Goal: Task Accomplishment & Management: Use online tool/utility

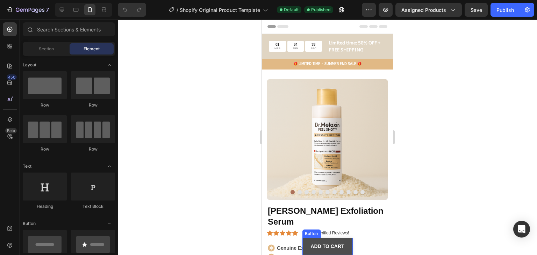
click at [342, 239] on button "ADD TO CART" at bounding box center [327, 246] width 50 height 17
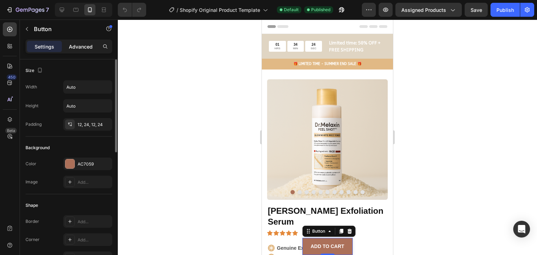
click at [89, 48] on p "Advanced" at bounding box center [81, 46] width 24 height 7
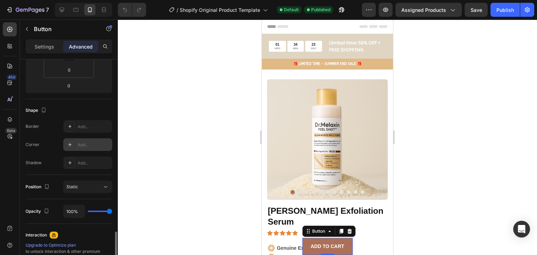
scroll to position [210, 0]
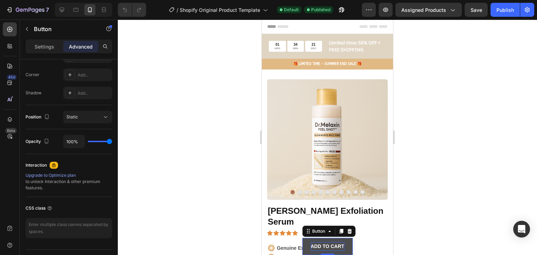
click at [325, 243] on p "ADD TO CART" at bounding box center [327, 246] width 34 height 9
click at [319, 238] on button "ADD TO CART" at bounding box center [327, 246] width 50 height 17
click at [306, 243] on button "ADD TO CART" at bounding box center [327, 246] width 50 height 17
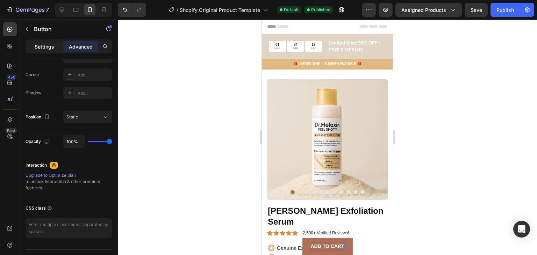
click at [40, 43] on p "Settings" at bounding box center [45, 46] width 20 height 7
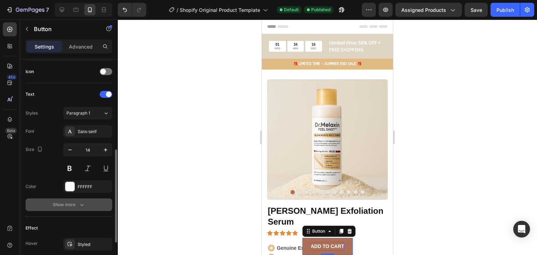
click at [76, 199] on button "Show more" at bounding box center [69, 204] width 87 height 13
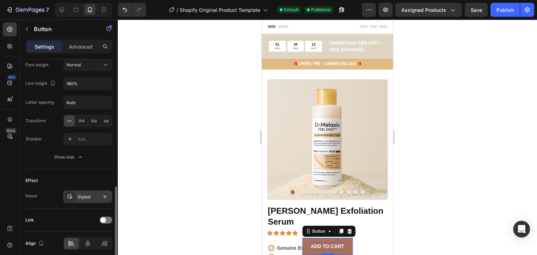
scroll to position [376, 0]
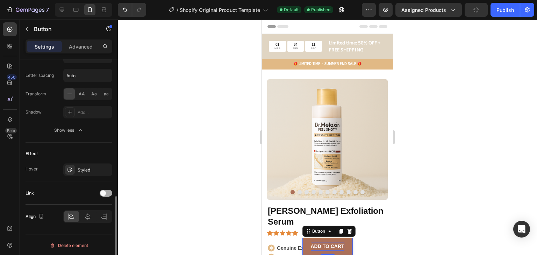
click at [107, 190] on div at bounding box center [106, 193] width 13 height 7
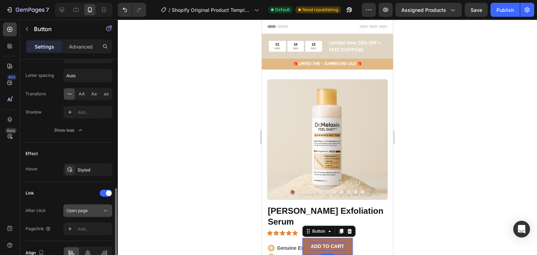
click at [96, 208] on div "Open page" at bounding box center [84, 211] width 36 height 6
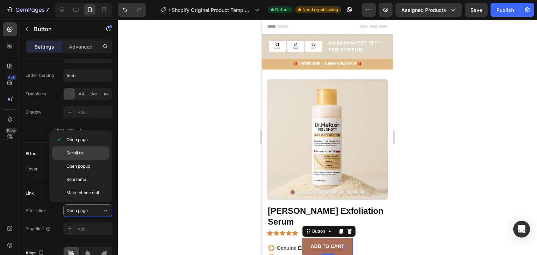
click at [93, 151] on p "Scroll to" at bounding box center [86, 153] width 40 height 6
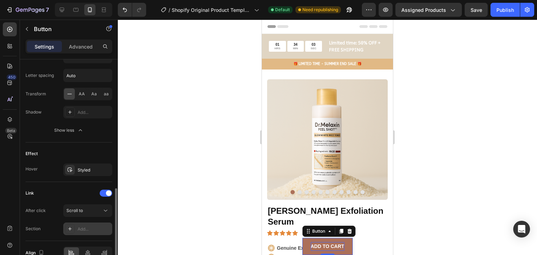
click at [91, 226] on div "Add..." at bounding box center [94, 229] width 33 height 6
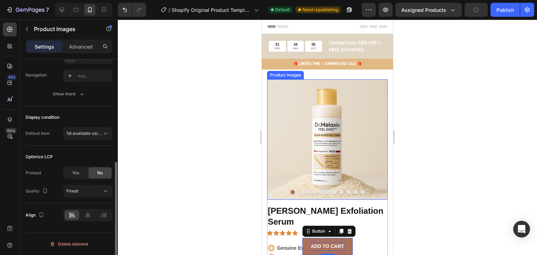
click at [370, 123] on img at bounding box center [327, 139] width 121 height 121
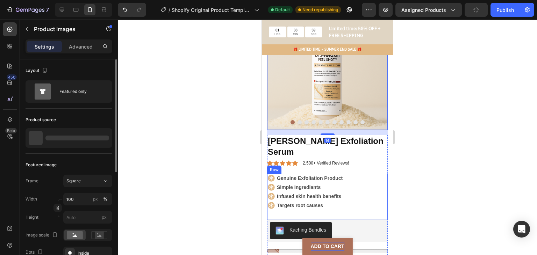
scroll to position [105, 0]
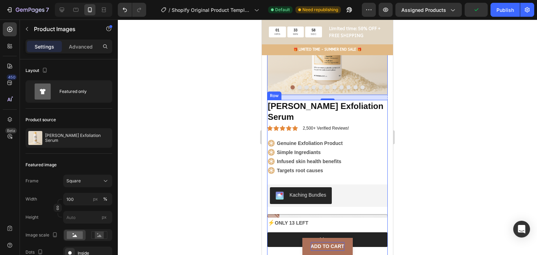
click at [361, 216] on div "[PERSON_NAME] Exfoliation Serum Product Title Icon Icon Icon Icon Icon Icon Lis…" at bounding box center [327, 205] width 121 height 210
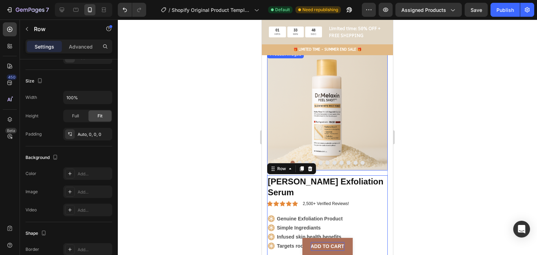
scroll to position [0, 0]
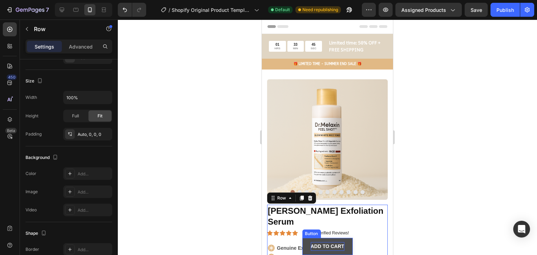
click at [344, 242] on button "ADD TO CART" at bounding box center [327, 246] width 50 height 17
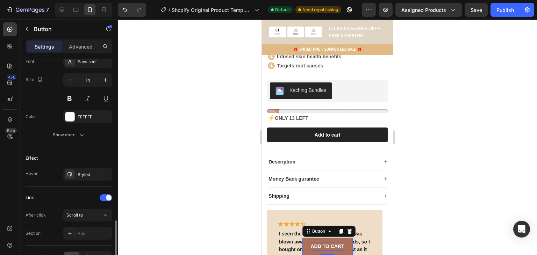
scroll to position [314, 0]
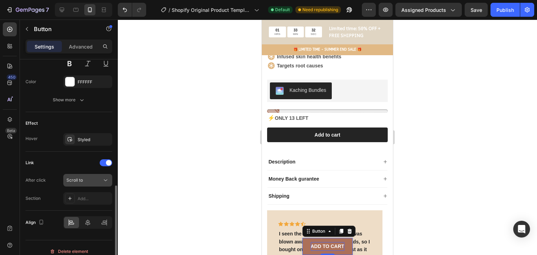
click at [102, 177] on icon at bounding box center [105, 180] width 7 height 7
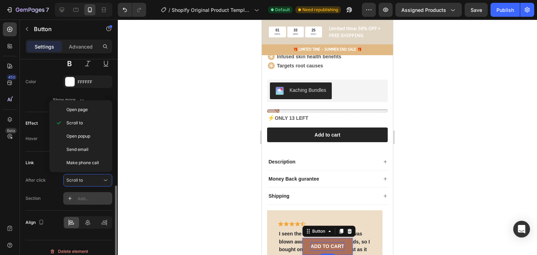
click at [94, 196] on div "Add..." at bounding box center [94, 199] width 33 height 6
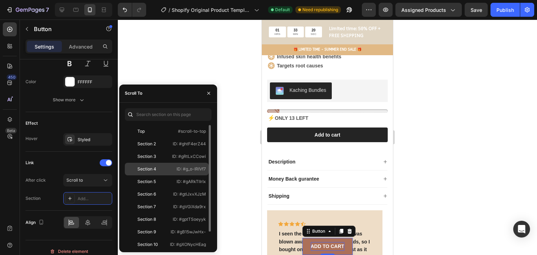
click at [176, 175] on div "Section 4 ID: #g_o-IRIVf7" at bounding box center [167, 181] width 84 height 13
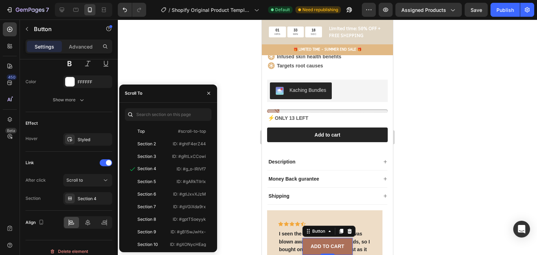
click at [486, 176] on div at bounding box center [327, 137] width 419 height 235
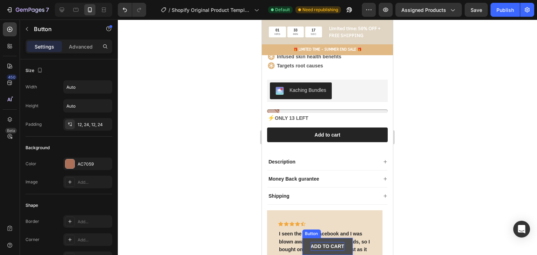
click at [333, 246] on strong "ADD TO CART" at bounding box center [327, 247] width 34 height 6
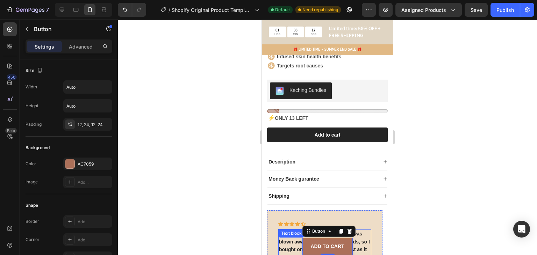
click at [428, 216] on div at bounding box center [327, 137] width 419 height 235
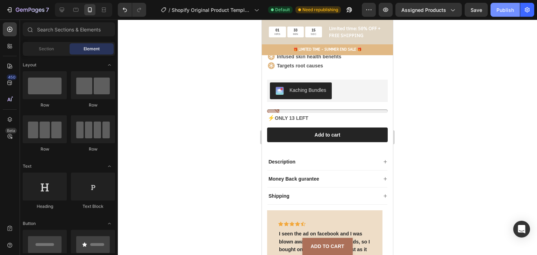
click at [511, 8] on div "Publish" at bounding box center [504, 9] width 17 height 7
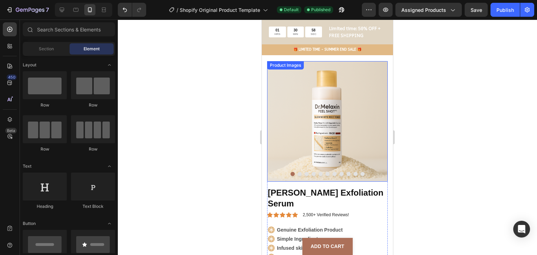
scroll to position [0, 0]
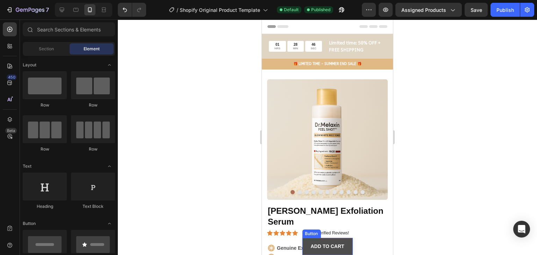
click at [340, 241] on link "ADD TO CART" at bounding box center [327, 246] width 50 height 17
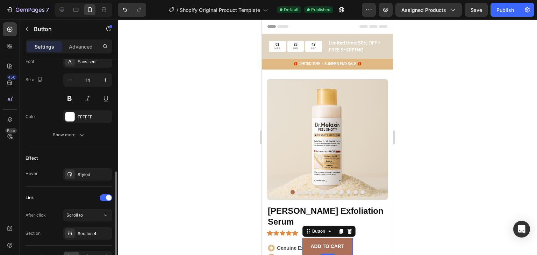
scroll to position [321, 0]
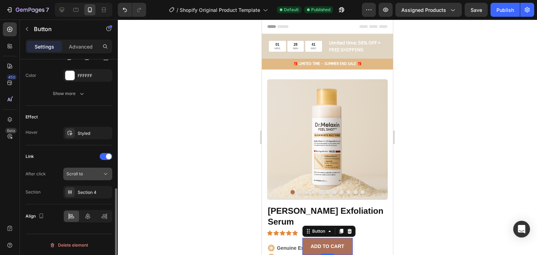
click at [85, 172] on div "Scroll to" at bounding box center [84, 174] width 36 height 6
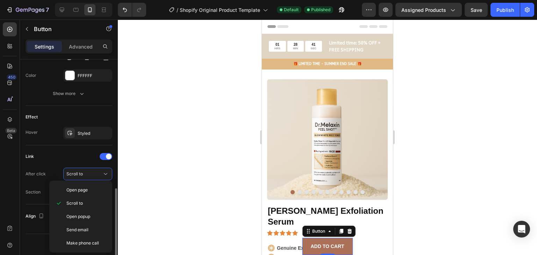
click at [49, 171] on div "After click Scroll to" at bounding box center [69, 174] width 87 height 13
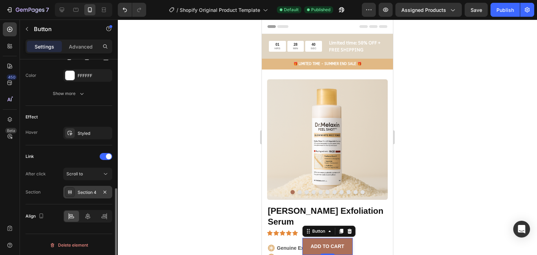
click at [76, 186] on div "Section 4" at bounding box center [87, 192] width 49 height 13
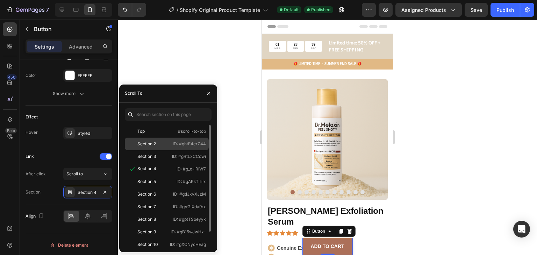
click at [160, 144] on div "Section 2" at bounding box center [148, 144] width 41 height 6
click at [488, 165] on div at bounding box center [327, 137] width 419 height 235
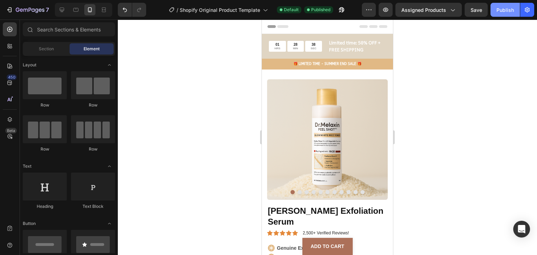
click at [508, 12] on div "Publish" at bounding box center [504, 9] width 17 height 7
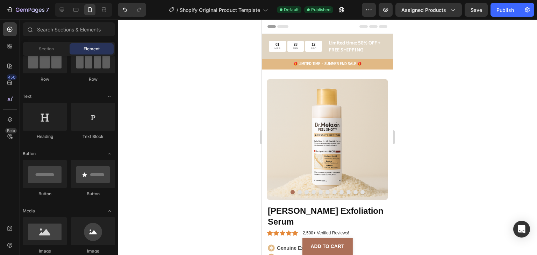
scroll to position [279, 0]
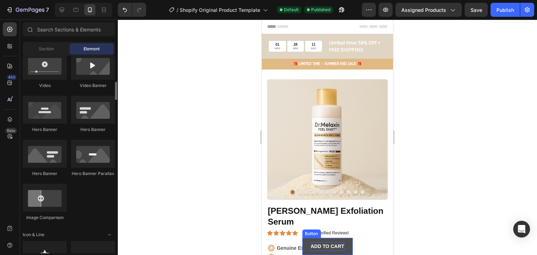
click at [330, 248] on strong "ADD TO CART" at bounding box center [327, 247] width 34 height 6
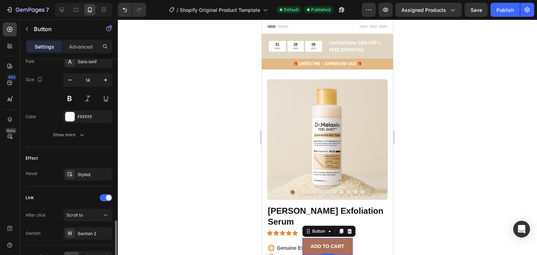
scroll to position [314, 0]
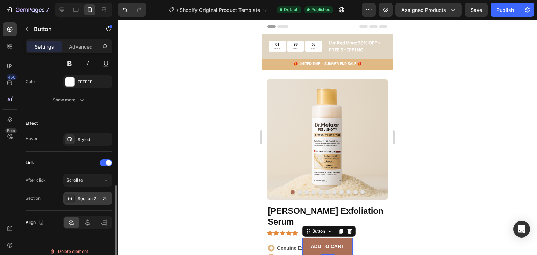
click at [97, 199] on div "Section 2" at bounding box center [88, 199] width 20 height 6
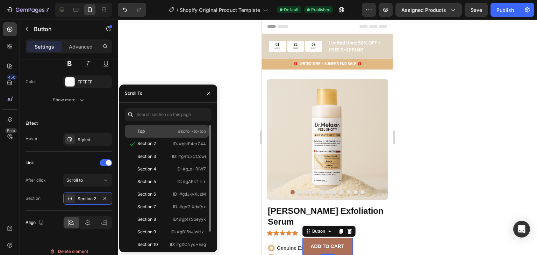
click at [155, 133] on div "Top" at bounding box center [148, 131] width 41 height 6
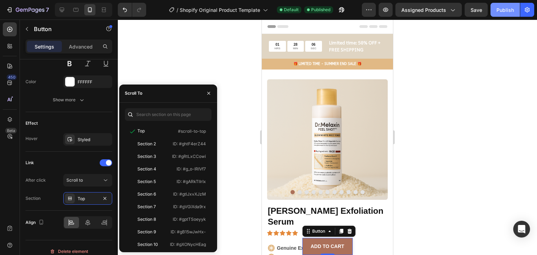
click at [501, 14] on button "Publish" at bounding box center [504, 10] width 29 height 14
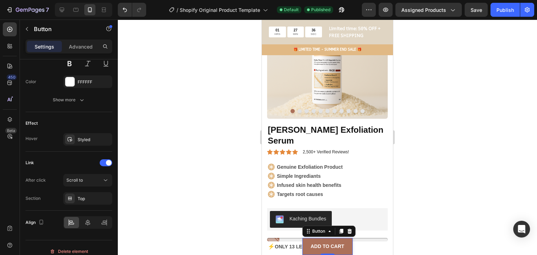
scroll to position [70, 0]
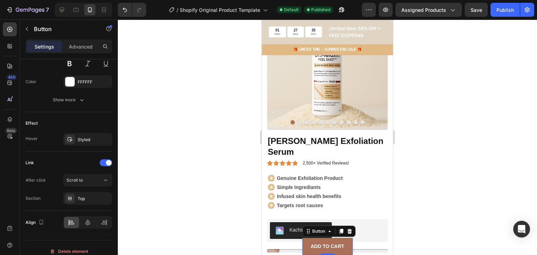
click at [405, 210] on div at bounding box center [327, 137] width 419 height 235
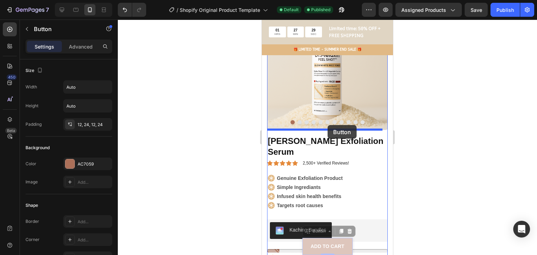
drag, startPoint x: 335, startPoint y: 239, endPoint x: 327, endPoint y: 125, distance: 113.8
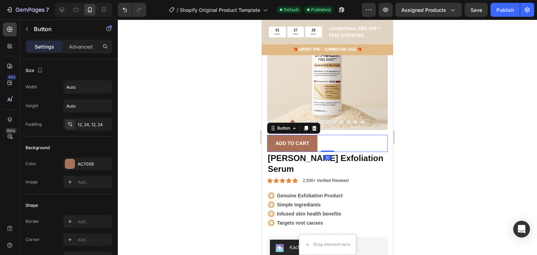
click at [445, 172] on div at bounding box center [327, 137] width 419 height 235
click at [337, 137] on div "ADD TO CART Button" at bounding box center [327, 143] width 121 height 17
click at [312, 124] on div at bounding box center [314, 128] width 8 height 8
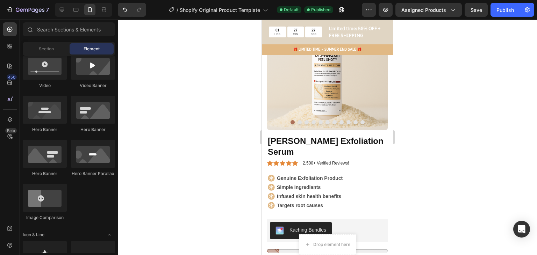
click at [404, 154] on div at bounding box center [327, 137] width 419 height 235
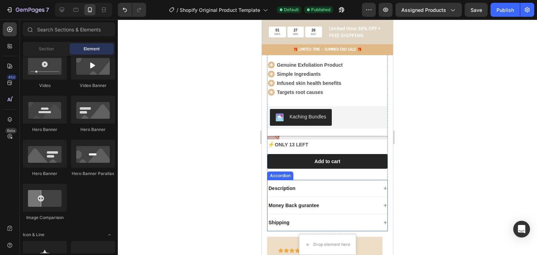
scroll to position [245, 0]
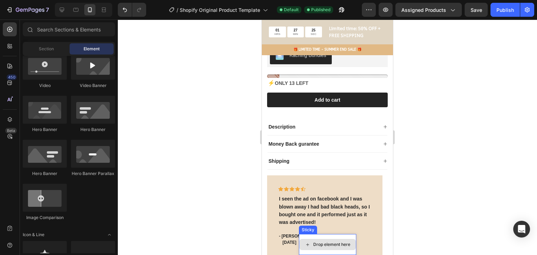
click at [339, 235] on div "Drop element here" at bounding box center [327, 244] width 57 height 21
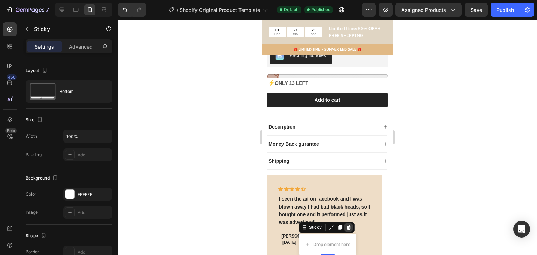
click at [346, 226] on icon at bounding box center [348, 227] width 5 height 5
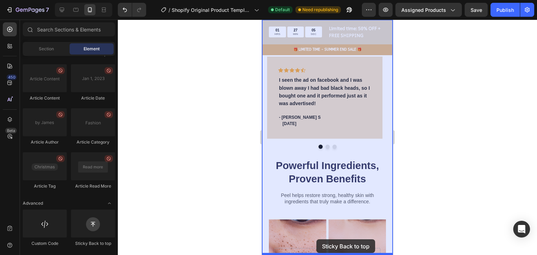
scroll to position [380, 0]
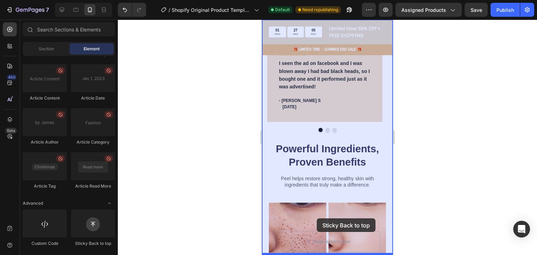
drag, startPoint x: 361, startPoint y: 247, endPoint x: 317, endPoint y: 218, distance: 52.3
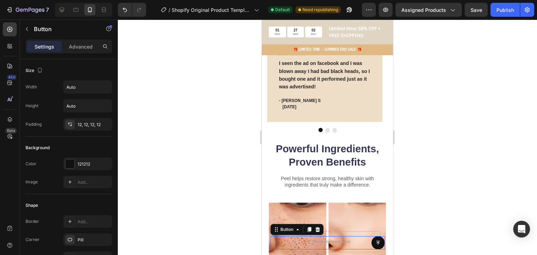
click at [335, 245] on div "Button 0" at bounding box center [327, 242] width 114 height 13
click at [308, 251] on div "Button 0 Sticky" at bounding box center [327, 243] width 131 height 24
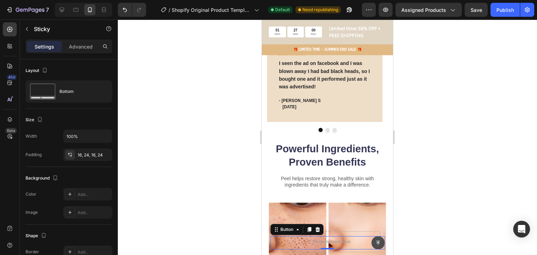
click at [375, 240] on icon at bounding box center [377, 242] width 5 height 5
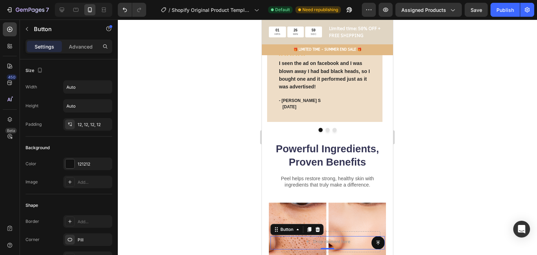
click at [412, 216] on div at bounding box center [327, 137] width 419 height 235
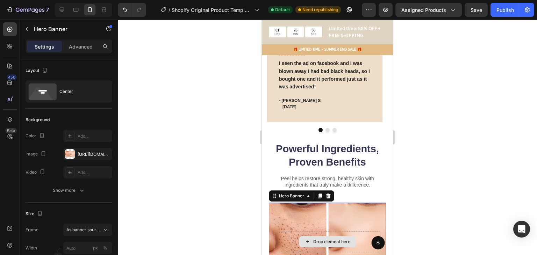
click at [361, 231] on div "Drop element here" at bounding box center [327, 241] width 106 height 21
click at [328, 194] on icon at bounding box center [328, 196] width 5 height 5
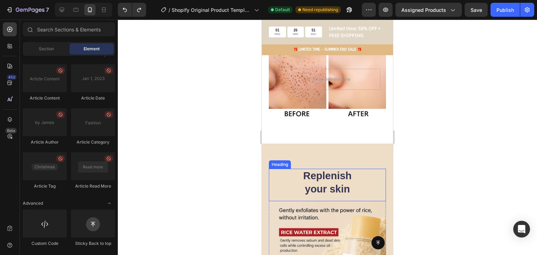
scroll to position [485, 0]
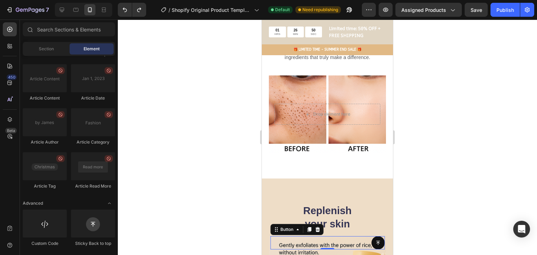
click at [357, 246] on div "Button 0" at bounding box center [327, 242] width 114 height 13
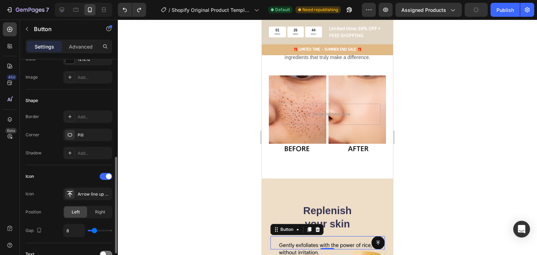
scroll to position [140, 0]
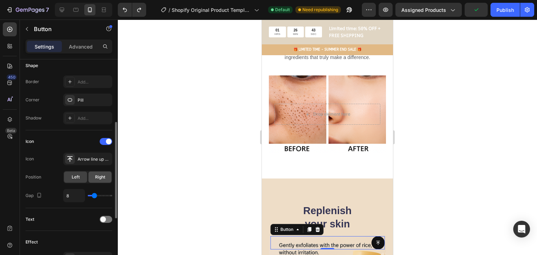
click at [105, 173] on div "Right" at bounding box center [99, 177] width 23 height 11
click at [78, 172] on div "Left" at bounding box center [75, 177] width 23 height 11
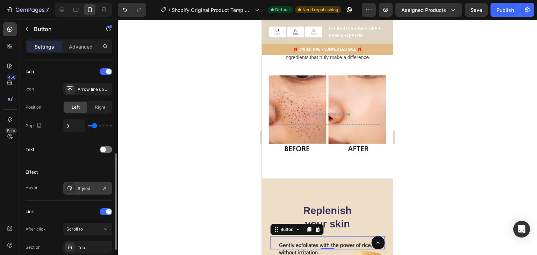
scroll to position [265, 0]
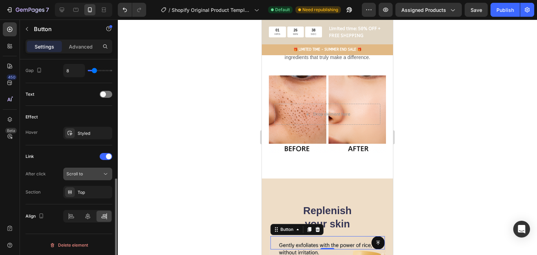
click at [94, 174] on div "Scroll to" at bounding box center [84, 174] width 36 height 6
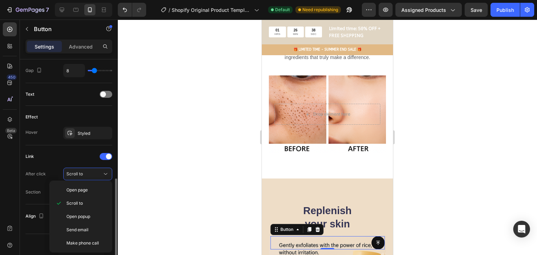
click at [87, 157] on div "Link" at bounding box center [69, 156] width 87 height 11
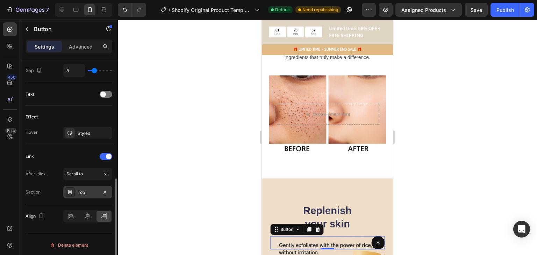
click at [82, 193] on div "Top" at bounding box center [88, 192] width 20 height 6
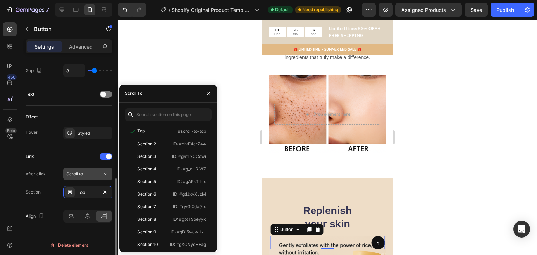
click at [87, 172] on div "Scroll to" at bounding box center [84, 174] width 36 height 6
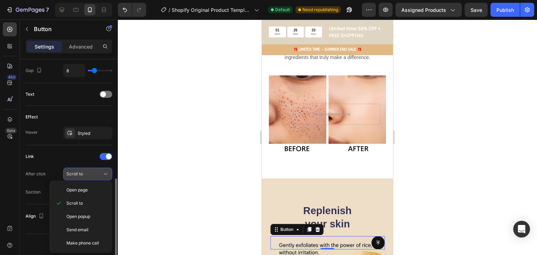
click at [85, 171] on div "Scroll to" at bounding box center [84, 174] width 36 height 6
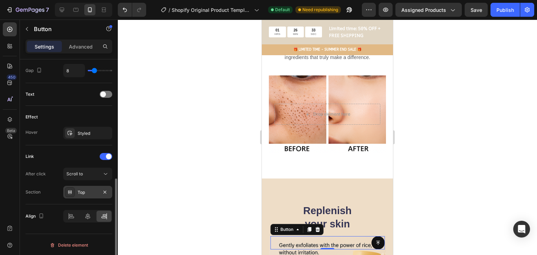
click at [76, 190] on div "Top" at bounding box center [87, 192] width 49 height 13
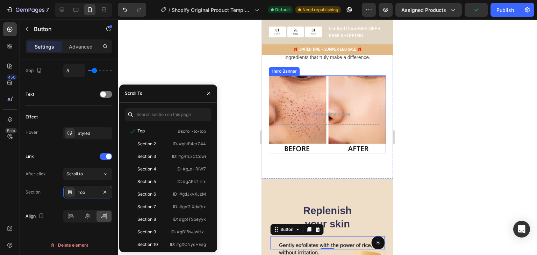
click at [444, 153] on div at bounding box center [327, 137] width 419 height 235
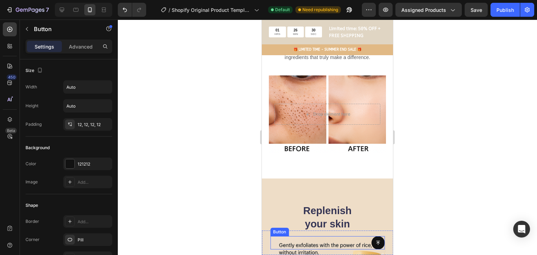
click at [353, 240] on div "Button" at bounding box center [327, 242] width 114 height 13
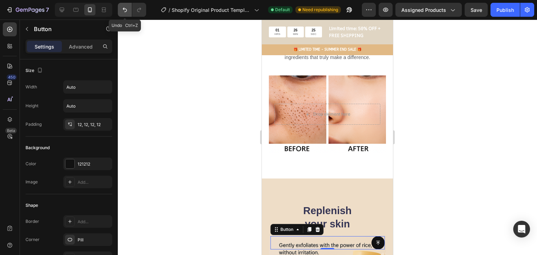
click at [128, 10] on icon "Undo/Redo" at bounding box center [124, 9] width 7 height 7
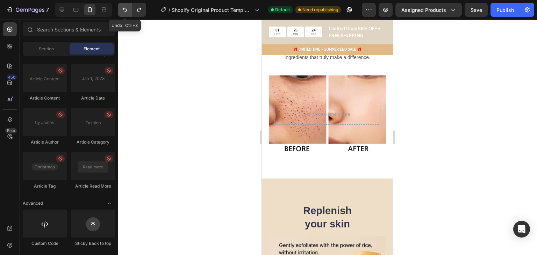
click at [128, 10] on icon "Undo/Redo" at bounding box center [124, 9] width 7 height 7
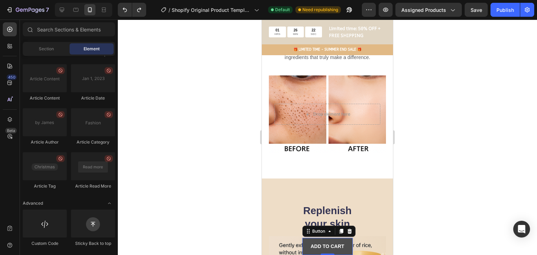
click at [317, 240] on link "ADD TO CART" at bounding box center [327, 246] width 50 height 17
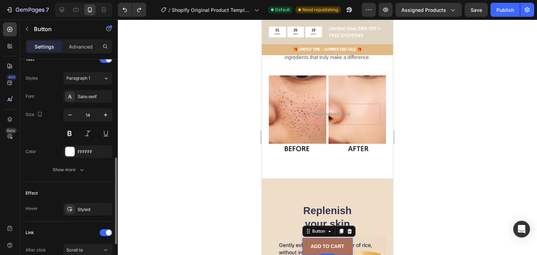
scroll to position [314, 0]
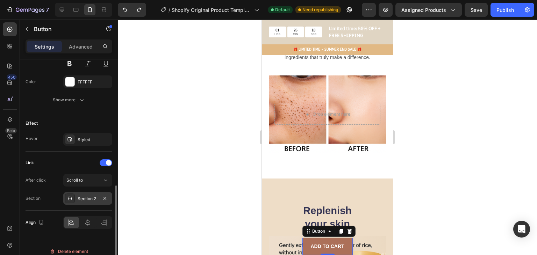
click at [94, 196] on div "Section 2" at bounding box center [88, 199] width 20 height 6
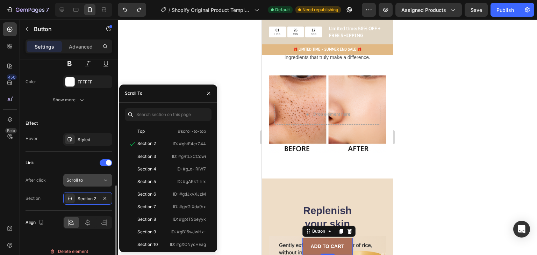
click at [94, 181] on div "Scroll to" at bounding box center [84, 180] width 36 height 6
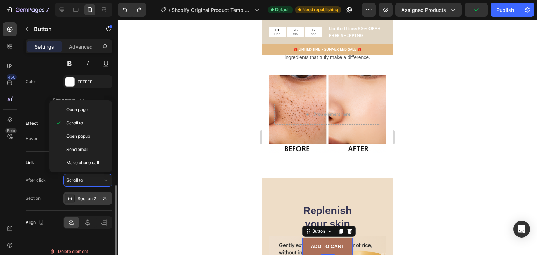
click at [77, 197] on div "Section 2" at bounding box center [87, 198] width 49 height 13
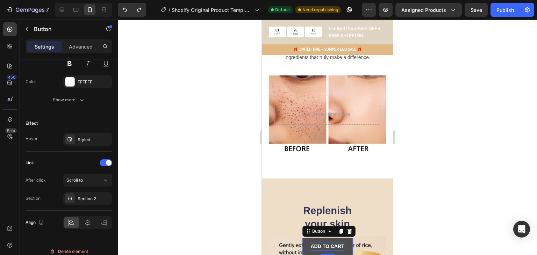
click at [338, 244] on strong "ADD TO CART" at bounding box center [327, 247] width 34 height 6
click at [343, 241] on link "ADD TO CART" at bounding box center [327, 246] width 50 height 17
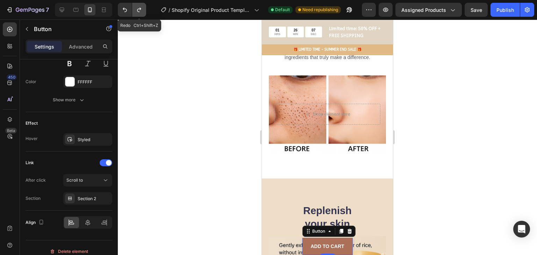
click at [139, 10] on icon "Undo/Redo" at bounding box center [139, 9] width 7 height 7
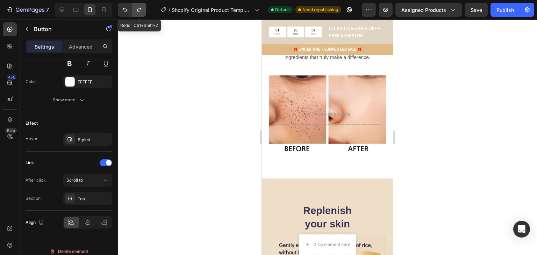
click at [139, 10] on icon "Undo/Redo" at bounding box center [139, 9] width 7 height 7
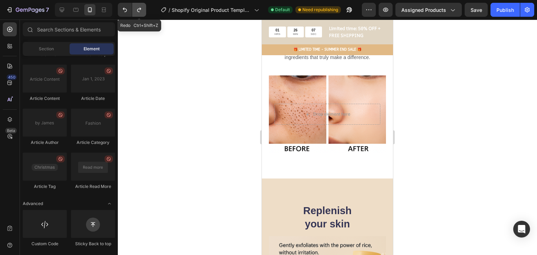
click at [139, 10] on icon "Undo/Redo" at bounding box center [139, 9] width 7 height 7
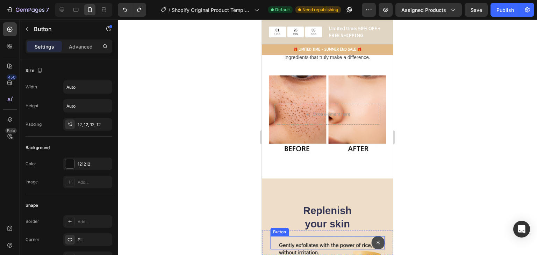
click at [376, 240] on button at bounding box center [377, 242] width 13 height 13
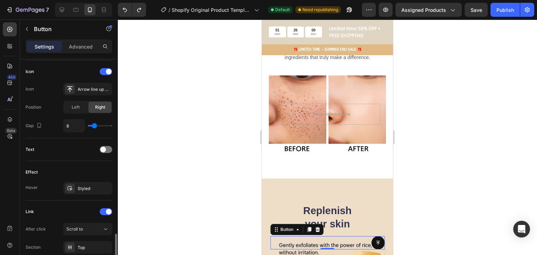
scroll to position [265, 0]
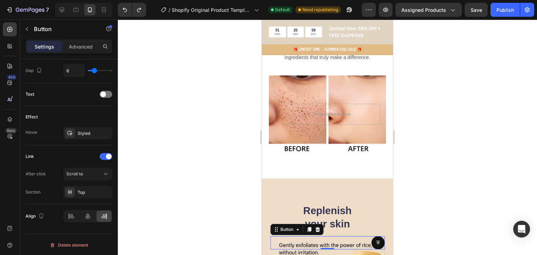
click at [439, 174] on div at bounding box center [327, 137] width 419 height 235
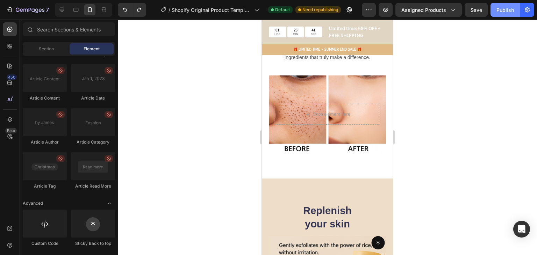
click at [506, 13] on button "Publish" at bounding box center [504, 10] width 29 height 14
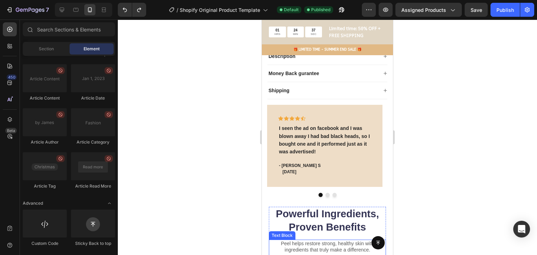
scroll to position [312, 0]
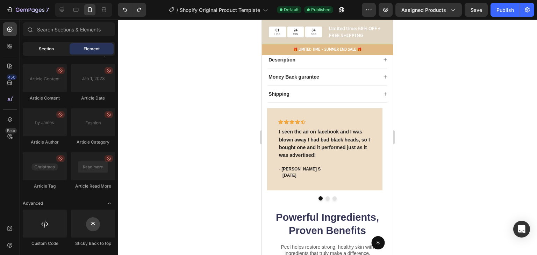
click at [38, 45] on div "Section" at bounding box center [46, 48] width 44 height 11
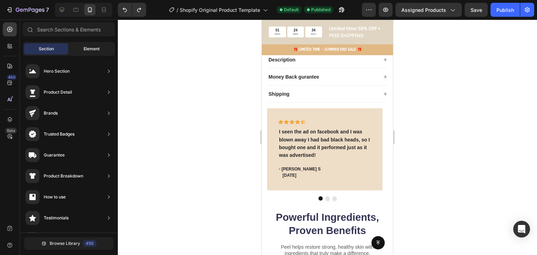
click at [85, 48] on span "Element" at bounding box center [92, 49] width 16 height 6
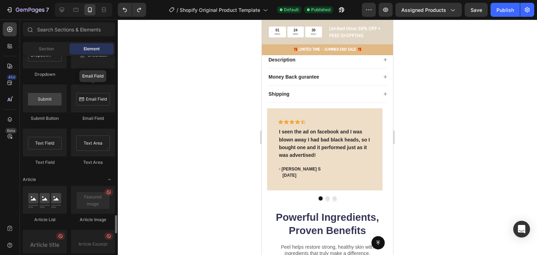
scroll to position [1640, 0]
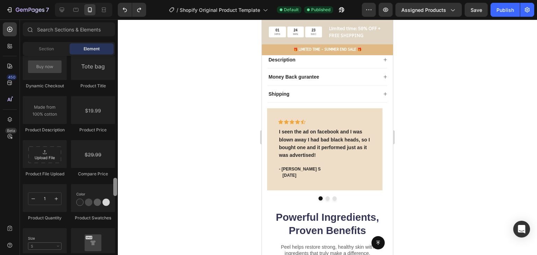
drag, startPoint x: 115, startPoint y: 218, endPoint x: 131, endPoint y: 169, distance: 51.3
click at [131, 0] on div "7 / Shopify Original Product Template Default Published Preview Assigned Produc…" at bounding box center [268, 0] width 537 height 0
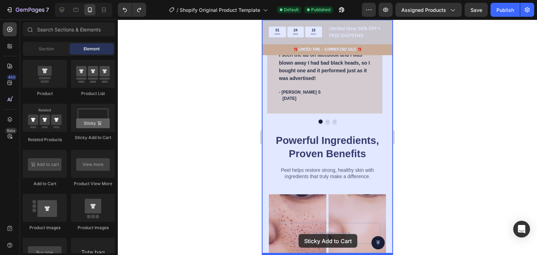
scroll to position [401, 0]
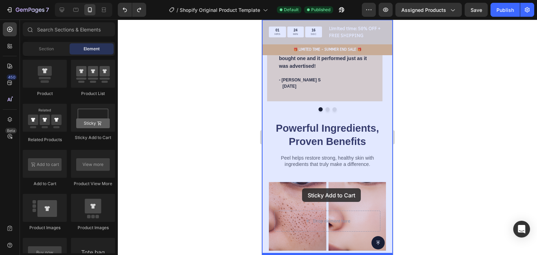
drag, startPoint x: 345, startPoint y: 144, endPoint x: 303, endPoint y: 184, distance: 58.3
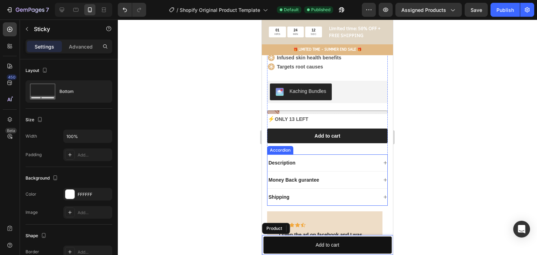
scroll to position [210, 0]
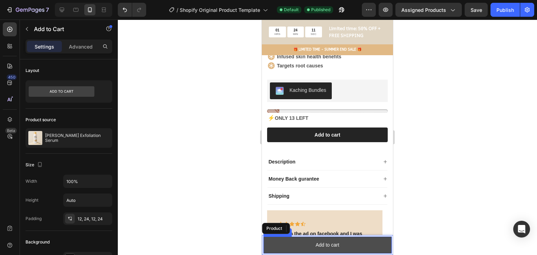
click at [273, 246] on button "Add to cart" at bounding box center [327, 245] width 128 height 17
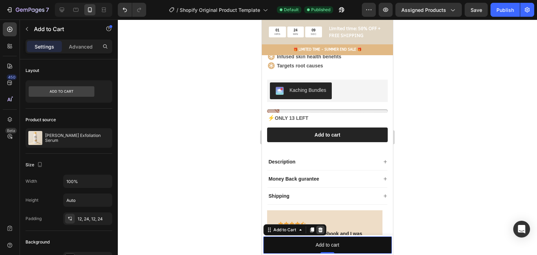
click at [319, 230] on icon at bounding box center [320, 230] width 6 height 6
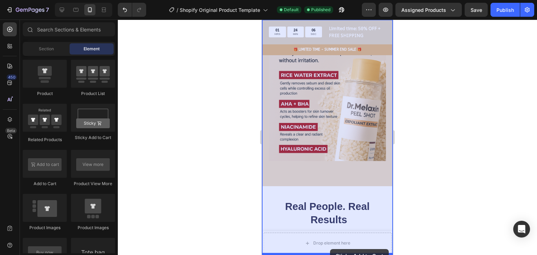
drag, startPoint x: 357, startPoint y: 145, endPoint x: 330, endPoint y: 249, distance: 107.4
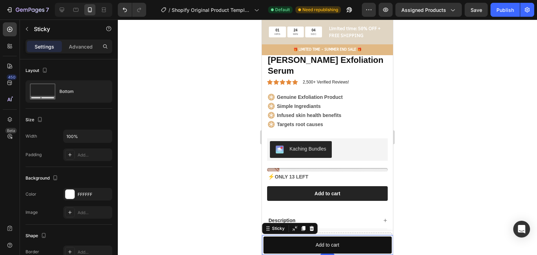
scroll to position [8, 0]
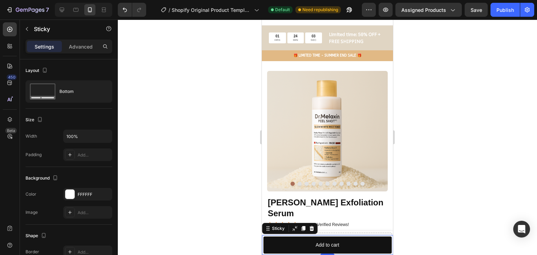
click at [436, 161] on div at bounding box center [327, 137] width 419 height 235
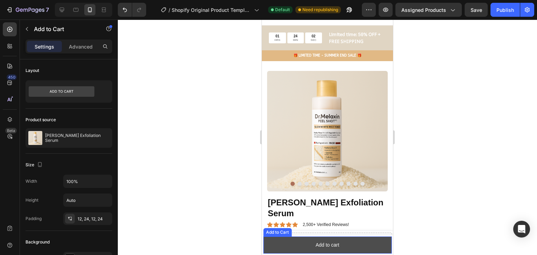
click at [344, 247] on button "Add to cart" at bounding box center [327, 245] width 128 height 17
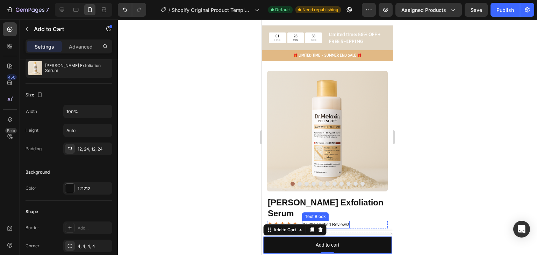
scroll to position [78, 0]
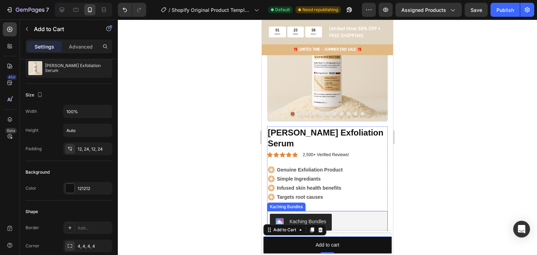
click at [471, 185] on div at bounding box center [327, 137] width 419 height 235
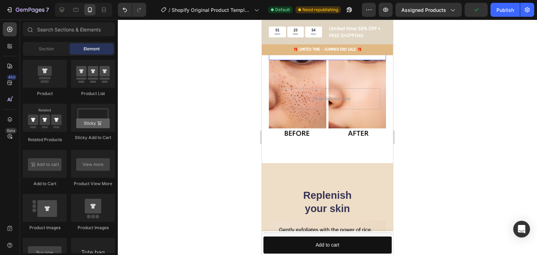
scroll to position [552, 0]
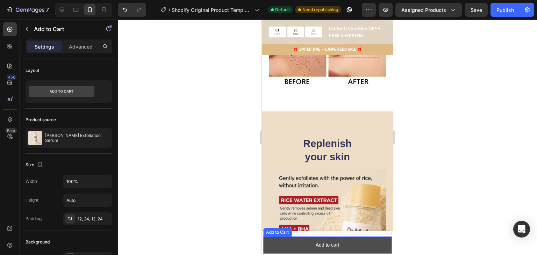
click at [348, 239] on button "Add to cart" at bounding box center [327, 245] width 128 height 17
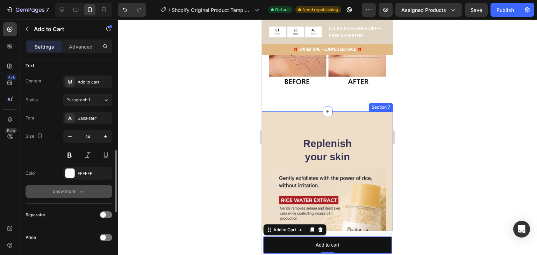
scroll to position [349, 0]
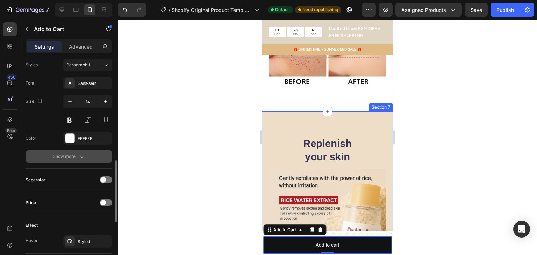
click at [86, 156] on button "Show more" at bounding box center [69, 156] width 87 height 13
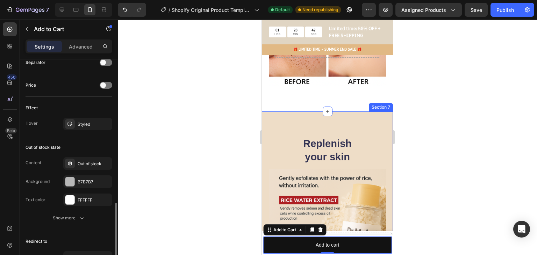
scroll to position [624, 0]
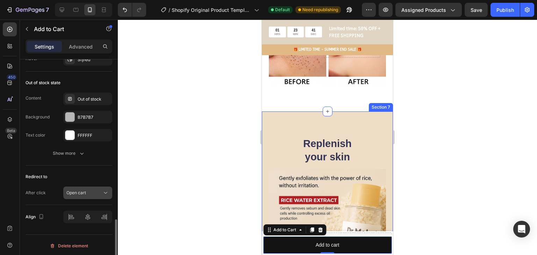
click at [100, 193] on div "Open cart" at bounding box center [84, 193] width 36 height 6
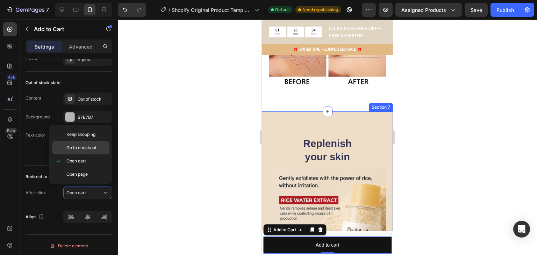
click at [91, 148] on span "Go to checkout" at bounding box center [81, 148] width 30 height 6
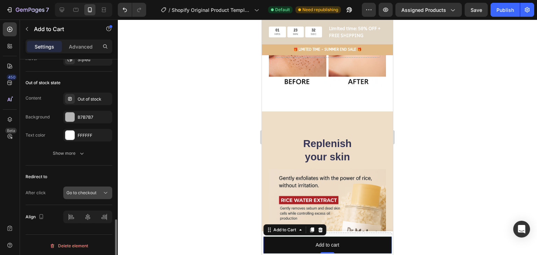
click at [83, 187] on button "Go to checkout" at bounding box center [87, 193] width 49 height 13
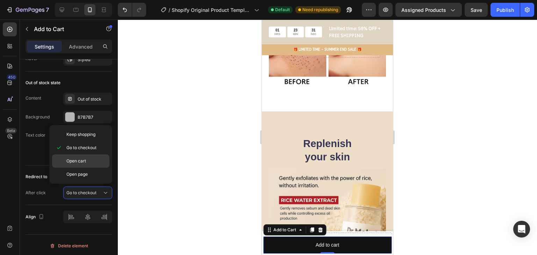
click at [101, 168] on div "Open cart" at bounding box center [80, 174] width 57 height 13
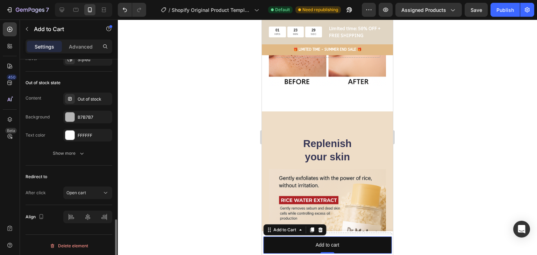
click at [82, 197] on div "Redirect to After click Open cart" at bounding box center [69, 185] width 87 height 39
click at [84, 193] on span "Open cart" at bounding box center [76, 193] width 20 height 6
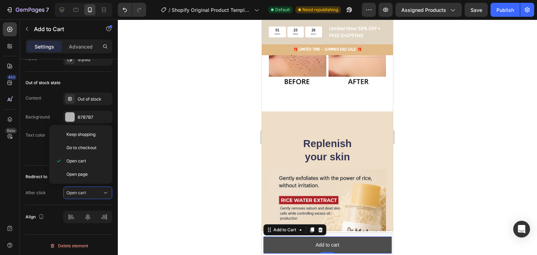
click at [379, 239] on button "Add to cart" at bounding box center [327, 245] width 128 height 17
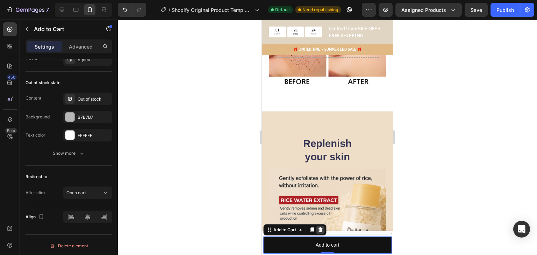
click at [320, 227] on icon at bounding box center [320, 229] width 5 height 5
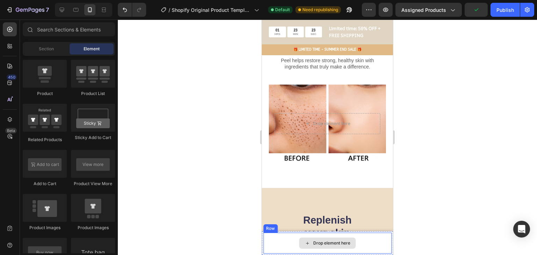
scroll to position [437, 0]
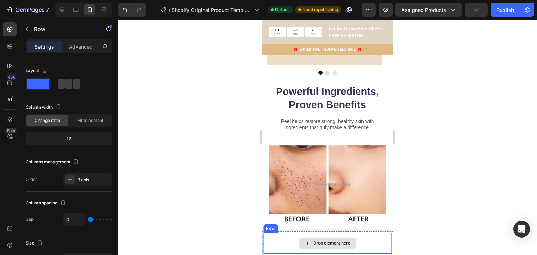
click at [371, 242] on div "Drop element here" at bounding box center [327, 243] width 128 height 21
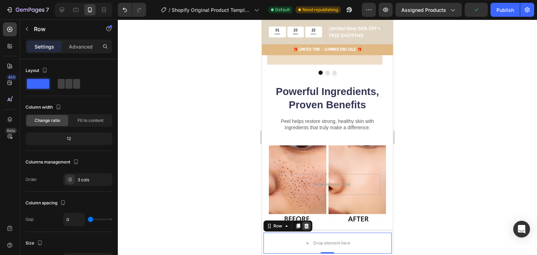
click at [307, 224] on icon at bounding box center [306, 226] width 5 height 5
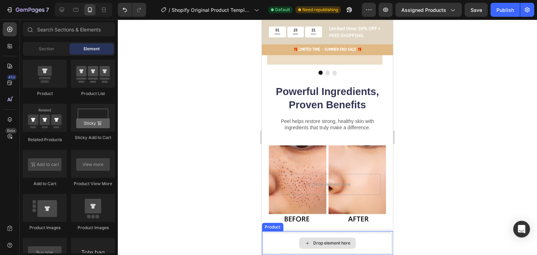
click at [350, 238] on div "Drop element here" at bounding box center [327, 243] width 57 height 11
click at [366, 244] on div "Drop element here" at bounding box center [327, 243] width 128 height 21
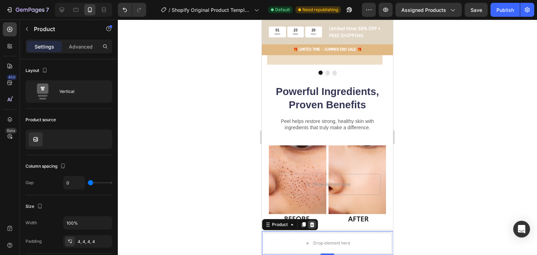
click at [312, 224] on icon at bounding box center [312, 224] width 5 height 5
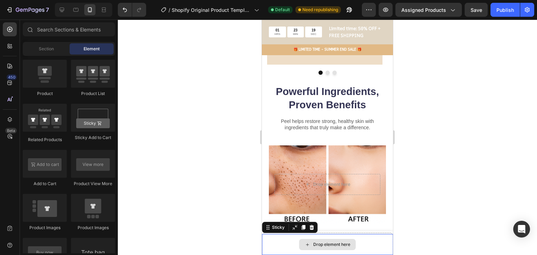
click at [365, 248] on div "Drop element here" at bounding box center [327, 244] width 131 height 21
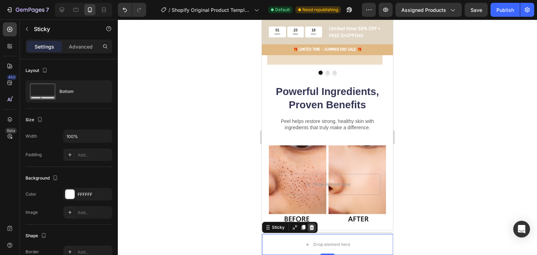
click at [312, 227] on icon at bounding box center [311, 227] width 5 height 5
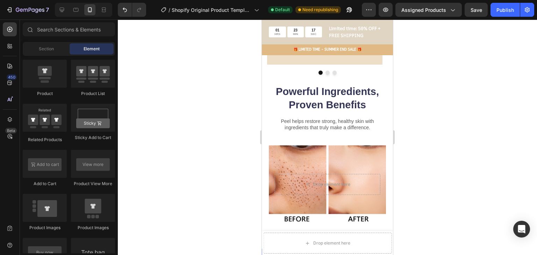
click at [460, 230] on div at bounding box center [327, 137] width 419 height 235
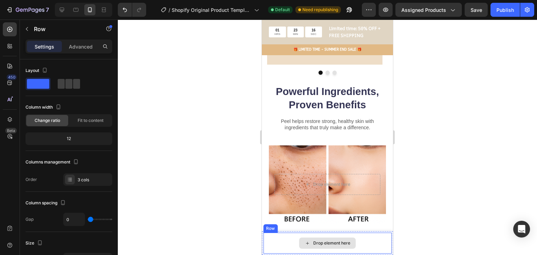
click at [386, 243] on div "Drop element here" at bounding box center [327, 243] width 128 height 21
click at [387, 242] on div "Product Images [PERSON_NAME] Exfoliation Serum Product Title $39.87 Product Pri…" at bounding box center [327, 243] width 131 height 24
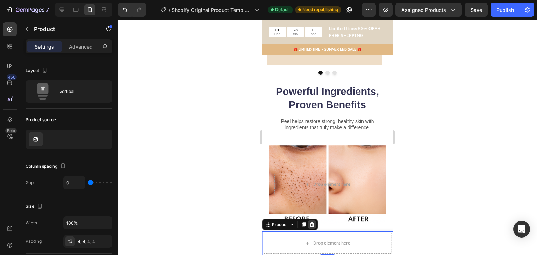
click at [309, 223] on icon at bounding box center [312, 225] width 6 height 6
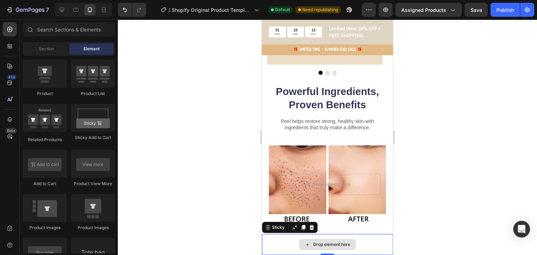
click at [387, 240] on div "Drop element here" at bounding box center [327, 244] width 131 height 21
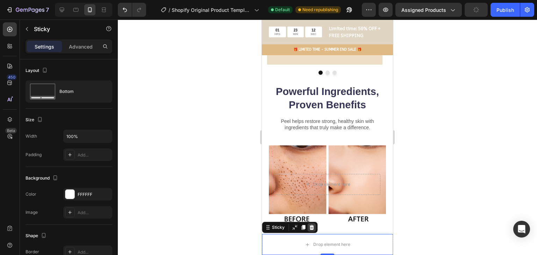
click at [311, 230] on icon at bounding box center [311, 227] width 5 height 5
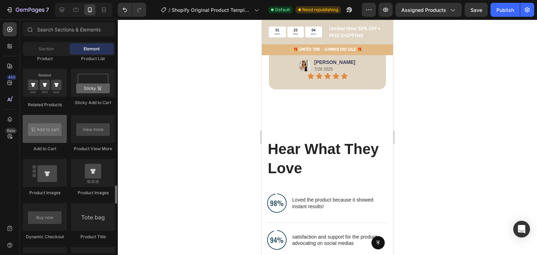
scroll to position [1050, 0]
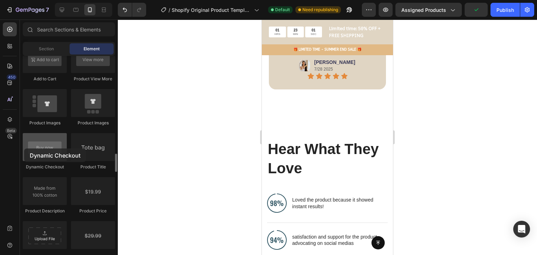
drag, startPoint x: 59, startPoint y: 154, endPoint x: 57, endPoint y: 151, distance: 4.2
click at [28, 151] on div at bounding box center [45, 147] width 44 height 28
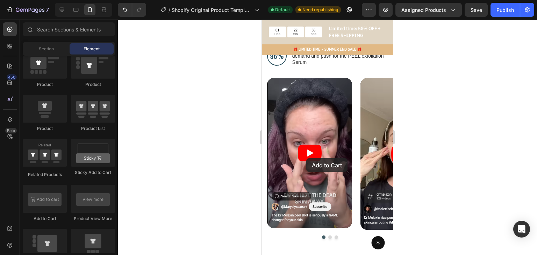
scroll to position [1532, 0]
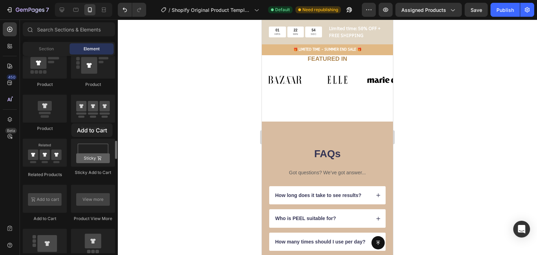
drag, startPoint x: 56, startPoint y: 196, endPoint x: 71, endPoint y: 123, distance: 73.9
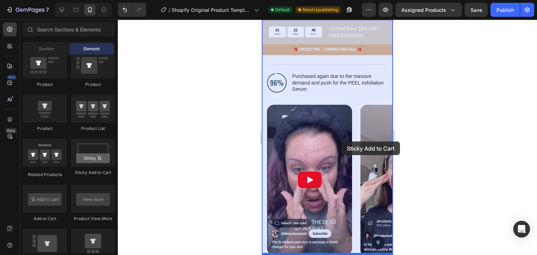
drag, startPoint x: 362, startPoint y: 174, endPoint x: 335, endPoint y: 171, distance: 26.8
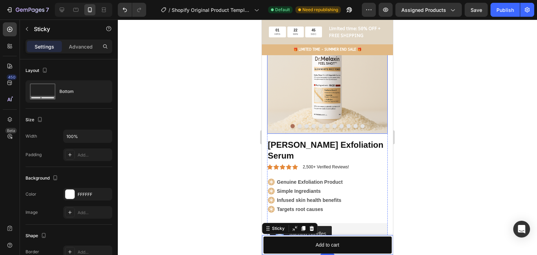
scroll to position [0, 0]
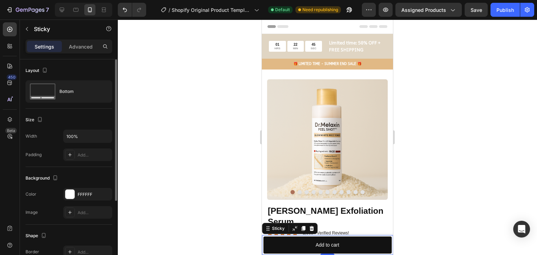
drag, startPoint x: 84, startPoint y: 78, endPoint x: 84, endPoint y: 81, distance: 3.9
click at [84, 167] on div "Layout Bottom" at bounding box center [69, 196] width 87 height 58
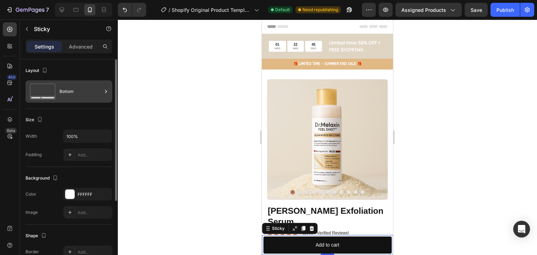
click at [84, 81] on div "Bottom" at bounding box center [69, 91] width 87 height 22
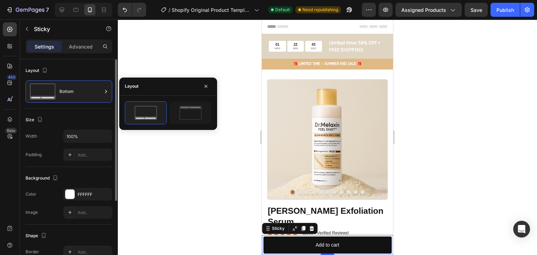
click at [68, 116] on div "Size" at bounding box center [69, 119] width 87 height 11
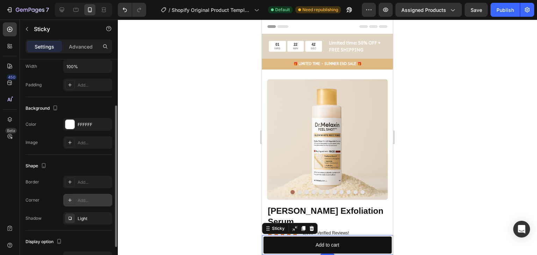
scroll to position [112, 0]
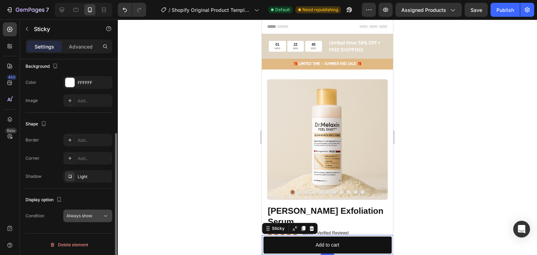
click at [89, 211] on button "Always show" at bounding box center [87, 216] width 49 height 13
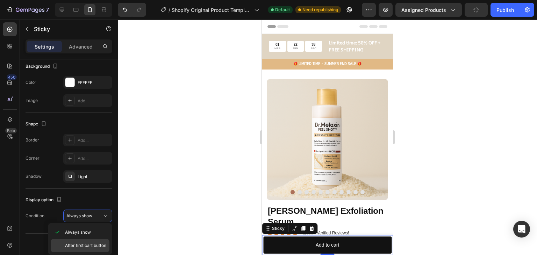
click at [94, 242] on span "After first cart button" at bounding box center [85, 245] width 41 height 6
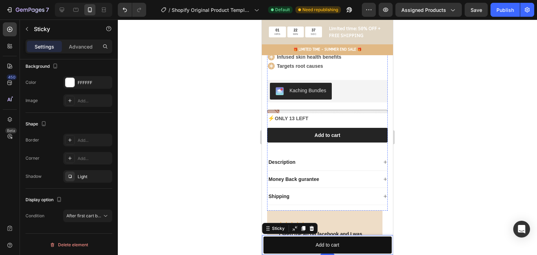
scroll to position [210, 0]
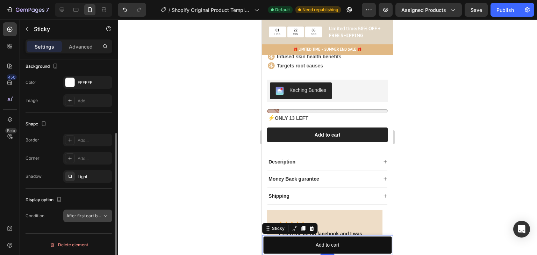
click at [98, 213] on span "After first cart button" at bounding box center [86, 215] width 41 height 5
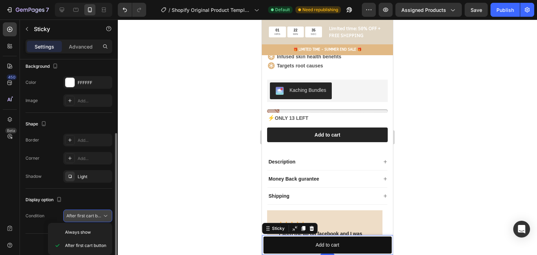
click at [98, 213] on span "After first cart button" at bounding box center [86, 215] width 41 height 5
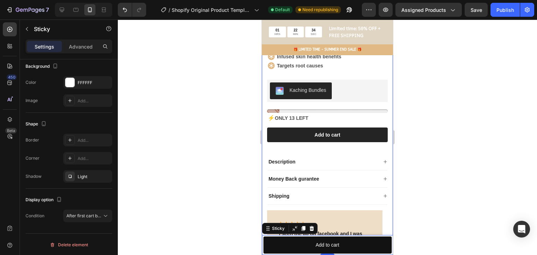
click at [246, 157] on div at bounding box center [327, 137] width 419 height 235
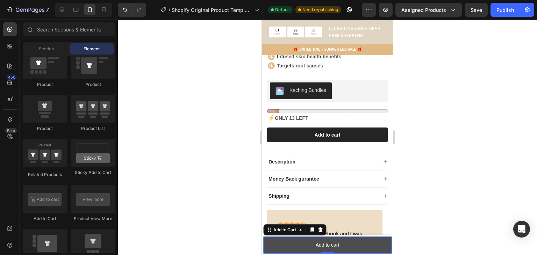
click at [362, 242] on button "Add to cart" at bounding box center [327, 245] width 128 height 17
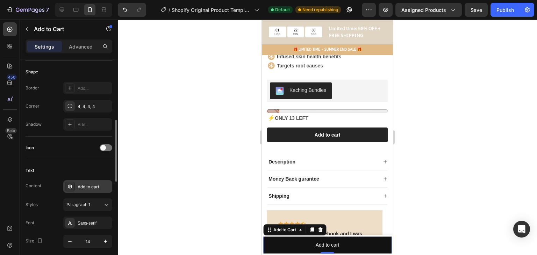
click at [91, 180] on div "Add to cart" at bounding box center [87, 186] width 49 height 13
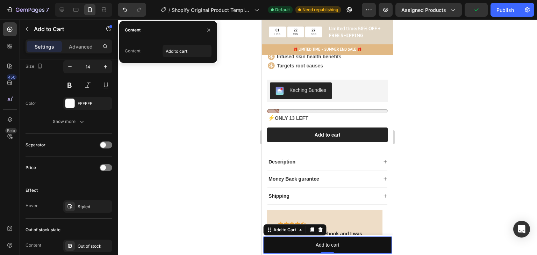
scroll to position [454, 0]
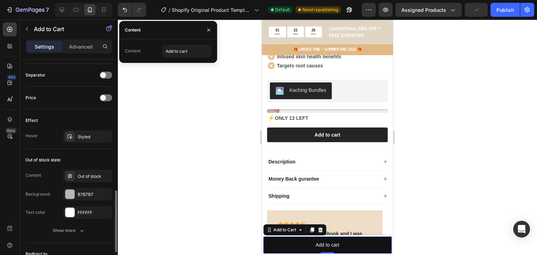
click at [96, 155] on div "Out of stock state" at bounding box center [69, 159] width 87 height 11
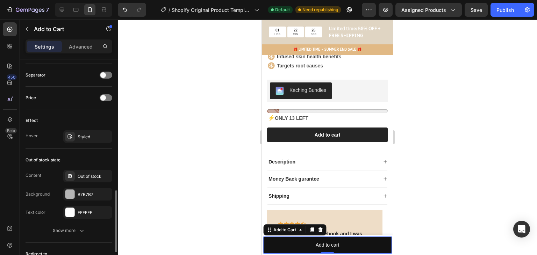
scroll to position [524, 0]
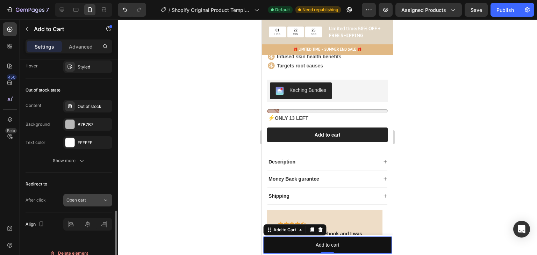
click at [87, 198] on div "Open cart" at bounding box center [84, 200] width 36 height 6
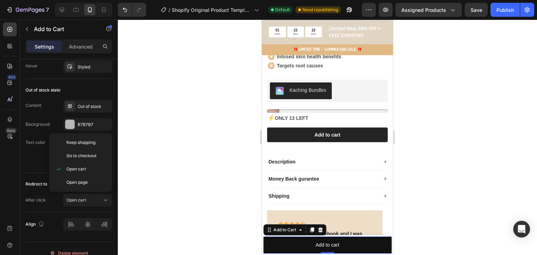
click at [181, 135] on div at bounding box center [327, 137] width 419 height 235
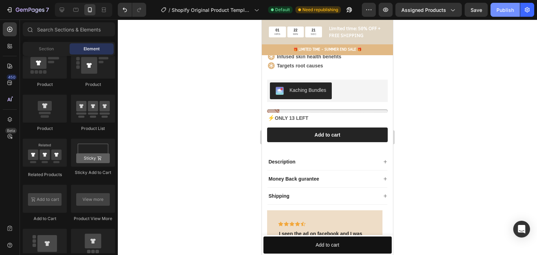
click at [498, 9] on div "Publish" at bounding box center [504, 9] width 17 height 7
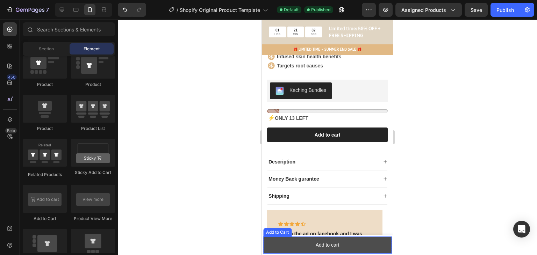
click at [297, 238] on button "Add to cart" at bounding box center [327, 245] width 128 height 17
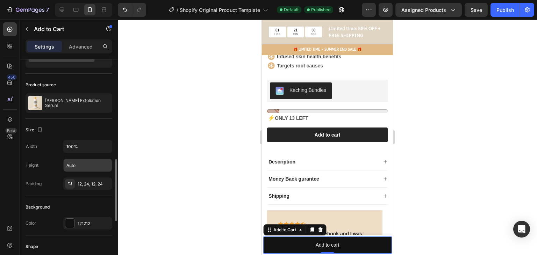
scroll to position [105, 0]
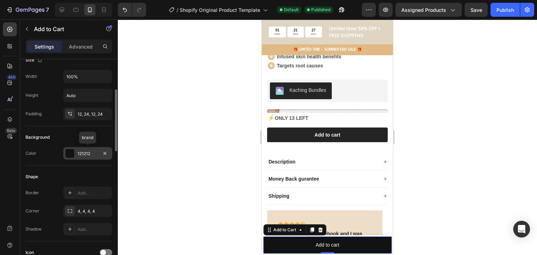
click at [93, 157] on div "121212" at bounding box center [87, 153] width 49 height 13
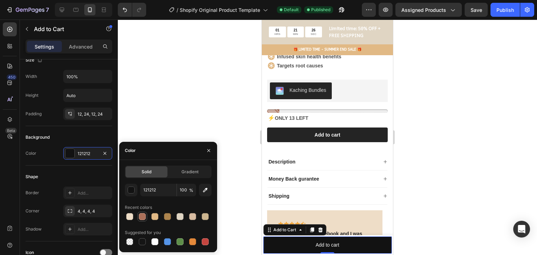
click at [144, 216] on div at bounding box center [142, 216] width 7 height 7
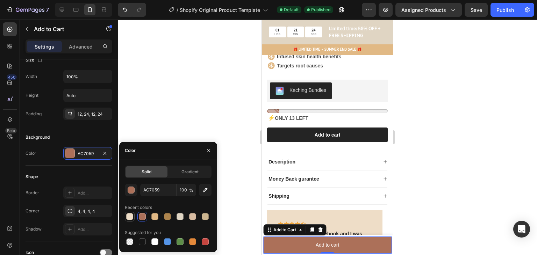
click at [129, 215] on div at bounding box center [129, 216] width 7 height 7
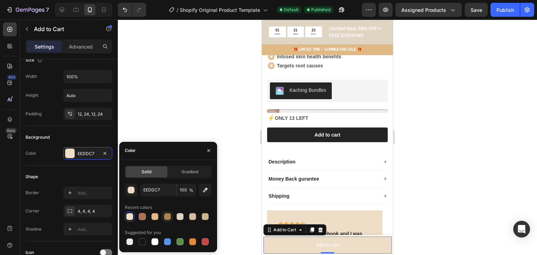
click at [168, 220] on div at bounding box center [167, 217] width 10 height 10
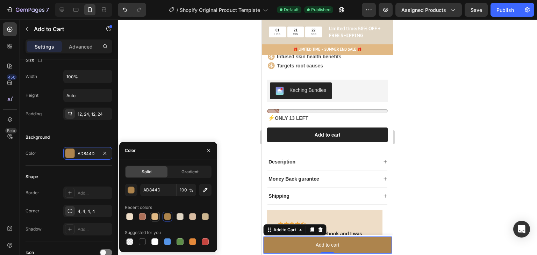
click at [159, 217] on div at bounding box center [155, 216] width 8 height 8
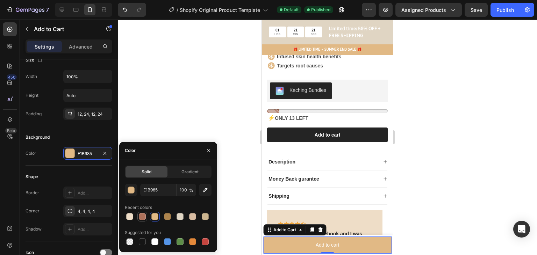
click at [142, 215] on div at bounding box center [142, 216] width 7 height 7
type input "AC7059"
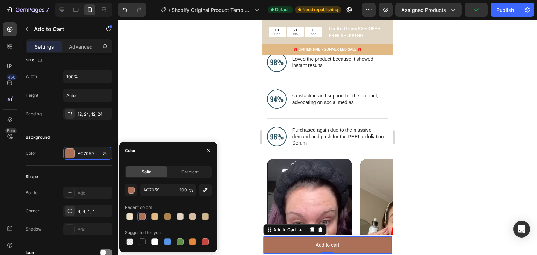
scroll to position [1293, 0]
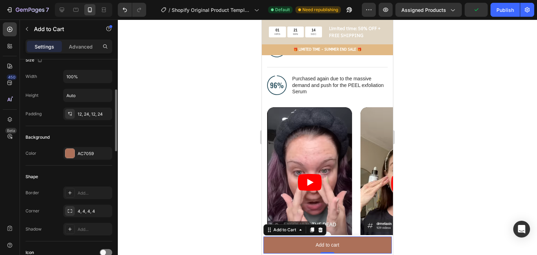
click at [81, 137] on div "Background" at bounding box center [69, 137] width 87 height 11
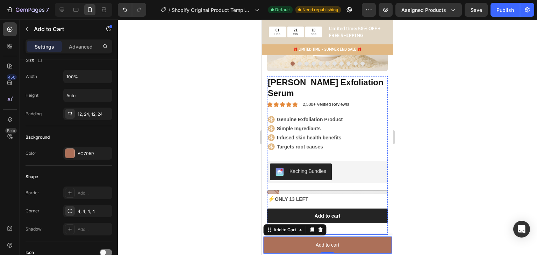
scroll to position [141, 0]
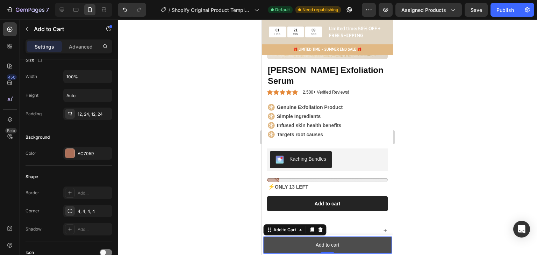
click at [358, 245] on button "Add to cart" at bounding box center [327, 245] width 128 height 17
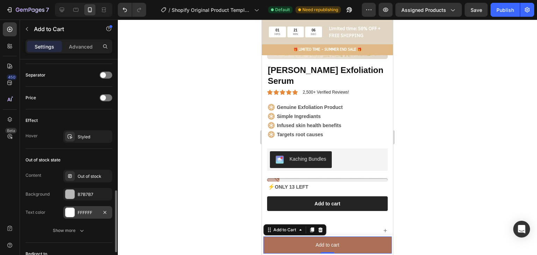
scroll to position [532, 0]
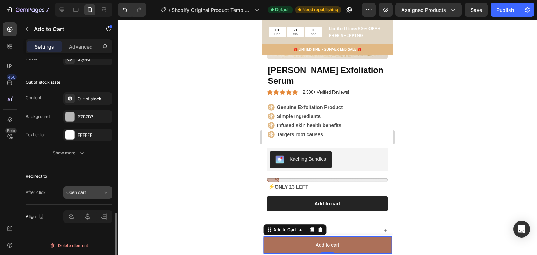
click at [91, 189] on div "Open cart" at bounding box center [84, 192] width 36 height 6
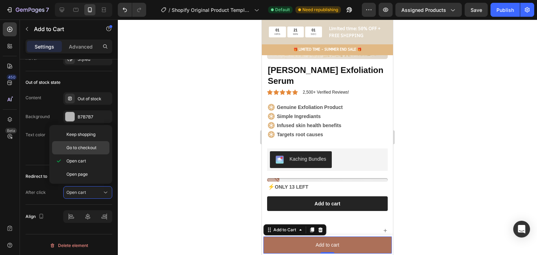
click at [98, 144] on div "Go to checkout" at bounding box center [80, 147] width 57 height 13
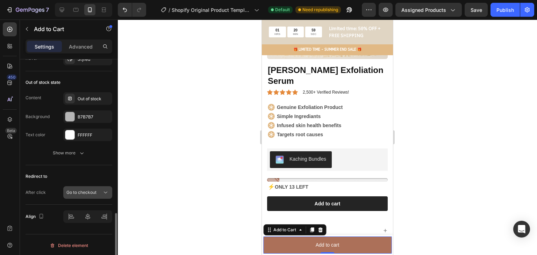
click at [97, 186] on button "Go to checkout" at bounding box center [87, 192] width 49 height 13
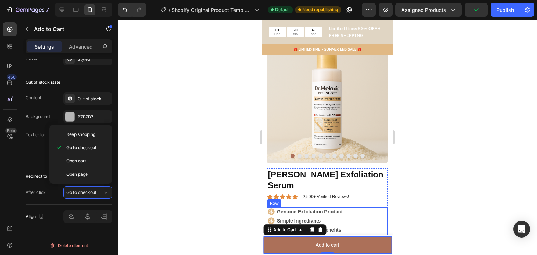
scroll to position [36, 0]
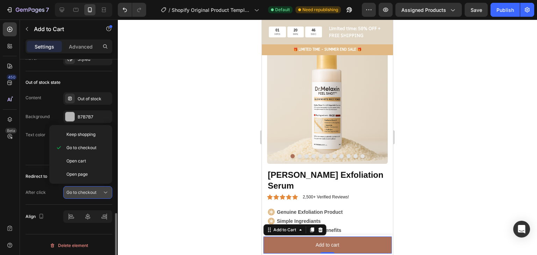
click at [100, 195] on button "Go to checkout" at bounding box center [87, 192] width 49 height 13
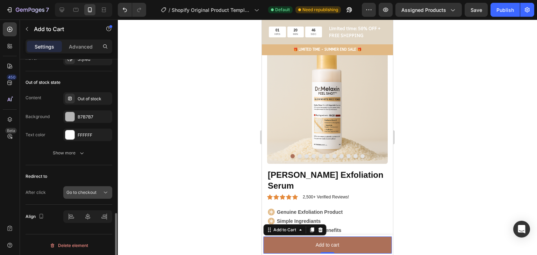
click at [100, 195] on button "Go to checkout" at bounding box center [87, 192] width 49 height 13
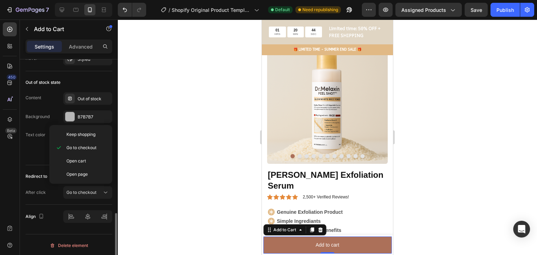
click at [50, 193] on div "After click Go to checkout" at bounding box center [69, 192] width 87 height 13
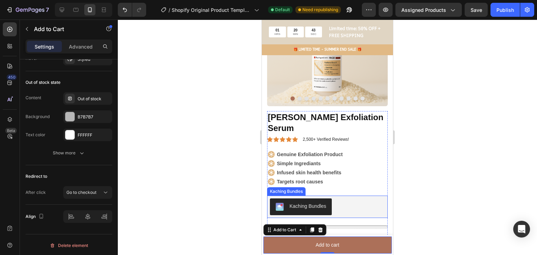
scroll to position [106, 0]
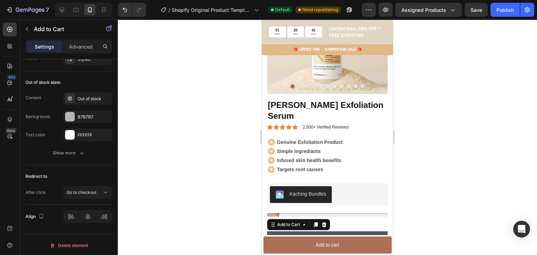
click at [362, 231] on button "Add to cart" at bounding box center [327, 238] width 121 height 15
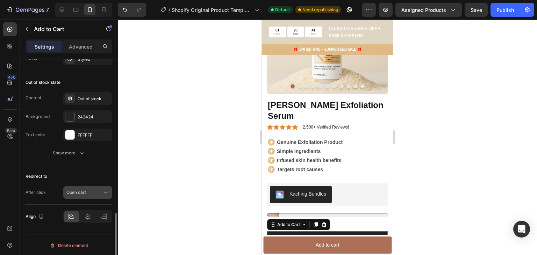
click at [104, 194] on icon at bounding box center [105, 192] width 7 height 7
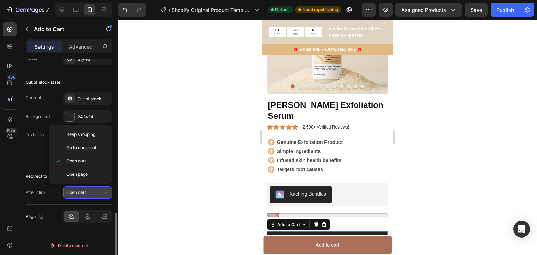
click at [104, 194] on icon at bounding box center [105, 192] width 7 height 7
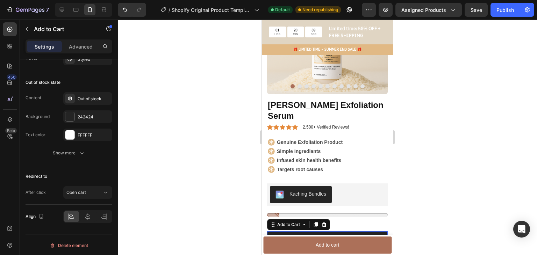
click at [430, 189] on div at bounding box center [327, 137] width 419 height 235
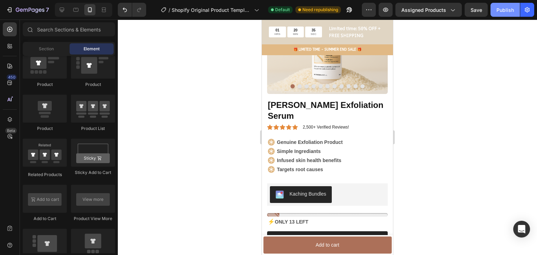
click at [515, 14] on button "Publish" at bounding box center [504, 10] width 29 height 14
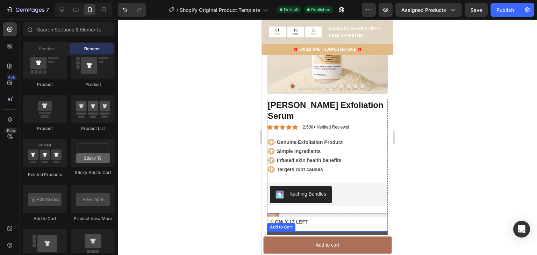
click at [379, 231] on button "Add to cart" at bounding box center [327, 238] width 121 height 15
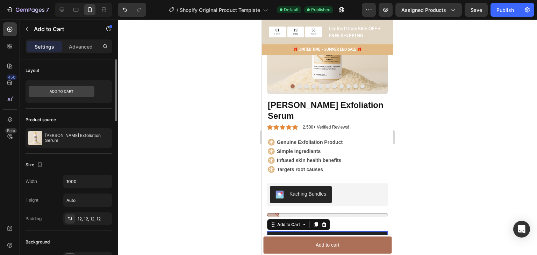
scroll to position [70, 0]
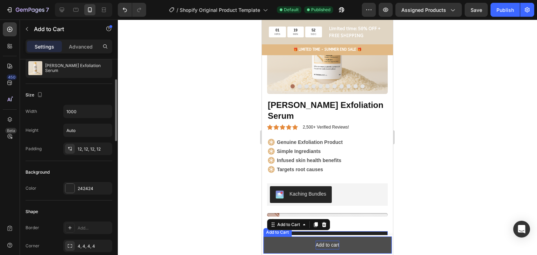
click at [326, 244] on div "Add to cart" at bounding box center [327, 245] width 24 height 9
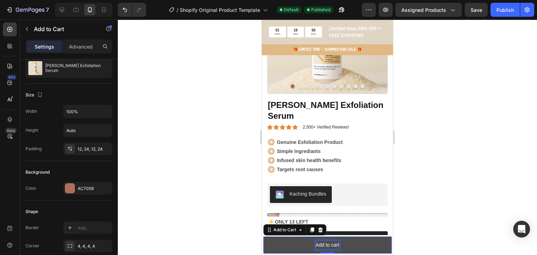
click at [324, 242] on div "Add to cart" at bounding box center [327, 245] width 24 height 9
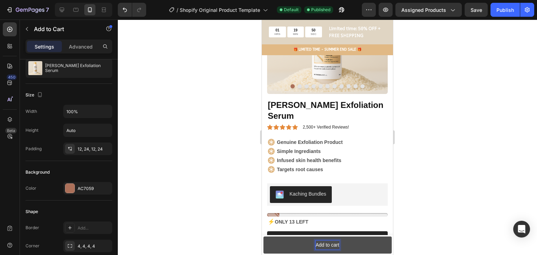
click at [334, 246] on p "Add to cart" at bounding box center [327, 245] width 24 height 9
drag, startPoint x: 336, startPoint y: 246, endPoint x: 315, endPoint y: 244, distance: 20.7
click at [315, 244] on p "Add to cart" at bounding box center [327, 245] width 24 height 9
click at [312, 244] on button "Add to cart" at bounding box center [327, 245] width 128 height 17
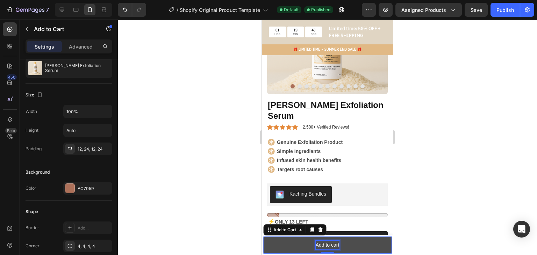
click at [315, 244] on p "Add to cart" at bounding box center [327, 245] width 24 height 9
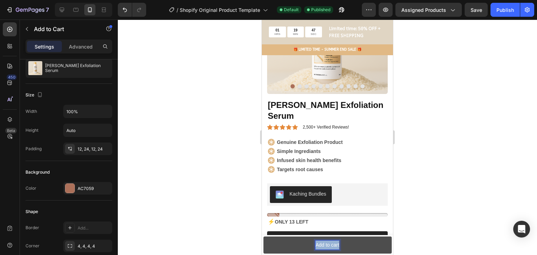
drag, startPoint x: 313, startPoint y: 244, endPoint x: 334, endPoint y: 246, distance: 21.1
click at [334, 246] on p "Add to cart" at bounding box center [327, 245] width 24 height 9
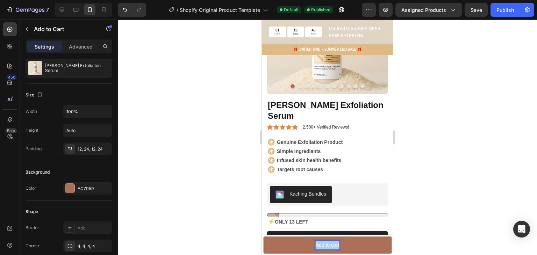
drag, startPoint x: 67, startPoint y: 221, endPoint x: 486, endPoint y: 207, distance: 418.4
click at [486, 207] on div at bounding box center [327, 137] width 419 height 235
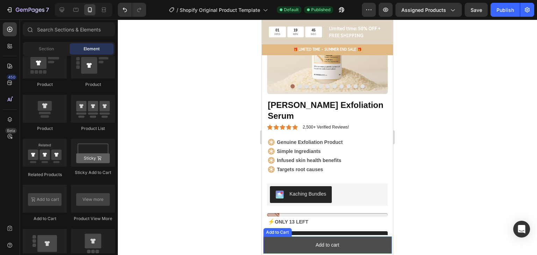
click at [336, 242] on button "Add to cart" at bounding box center [327, 245] width 128 height 17
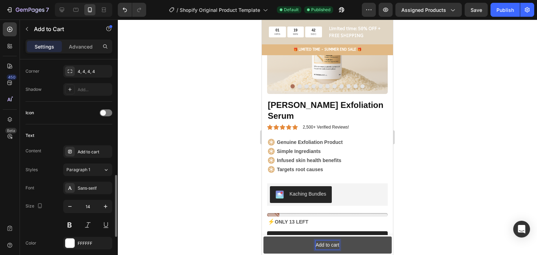
scroll to position [279, 0]
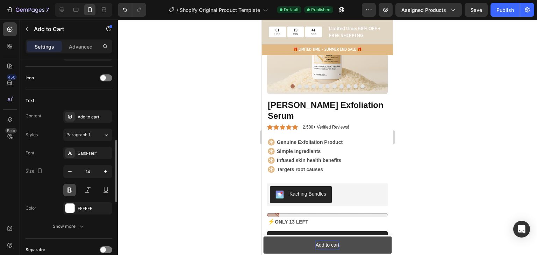
click at [74, 186] on button at bounding box center [69, 190] width 13 height 13
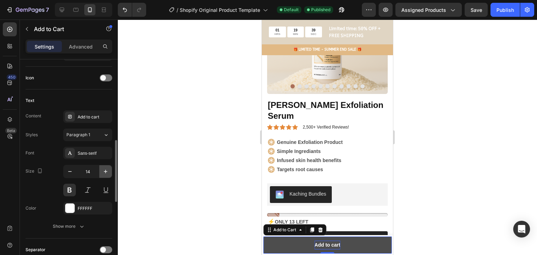
click at [102, 172] on icon "button" at bounding box center [105, 171] width 7 height 7
click at [64, 167] on button "button" at bounding box center [70, 171] width 13 height 13
type input "14"
click at [447, 213] on div at bounding box center [327, 137] width 419 height 235
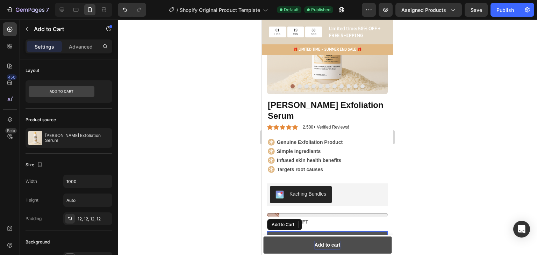
click at [362, 231] on button "Add to cart" at bounding box center [327, 238] width 121 height 15
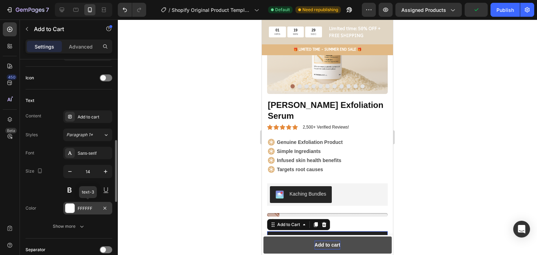
click at [87, 203] on div "FFFFFF" at bounding box center [87, 208] width 49 height 13
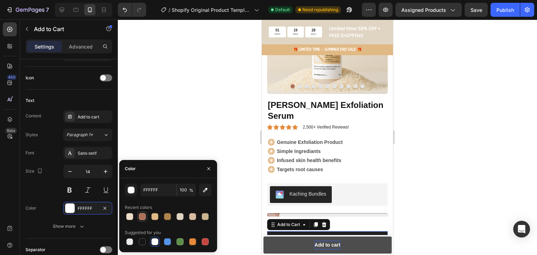
click at [143, 214] on div at bounding box center [142, 216] width 7 height 7
click at [152, 240] on div at bounding box center [154, 241] width 7 height 7
type input "FFFFFF"
click at [447, 197] on div at bounding box center [327, 137] width 419 height 235
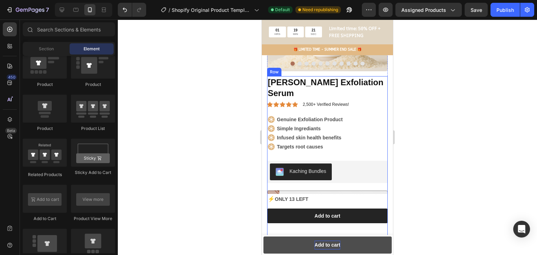
scroll to position [141, 0]
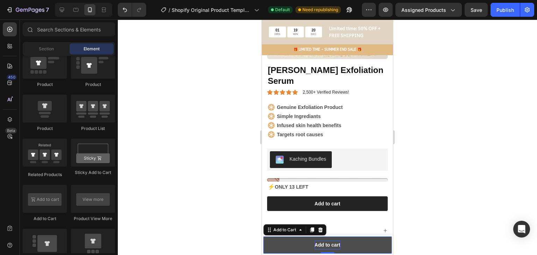
click at [366, 242] on button "Add to cart" at bounding box center [327, 245] width 128 height 17
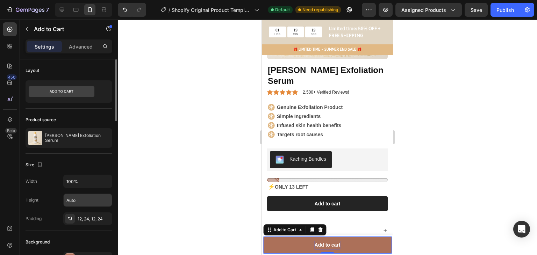
scroll to position [35, 0]
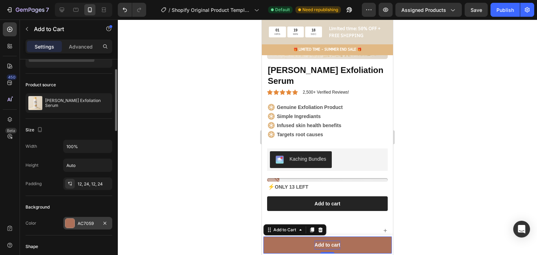
click at [84, 223] on div "AC7059" at bounding box center [88, 223] width 20 height 6
click at [422, 185] on div at bounding box center [327, 137] width 419 height 235
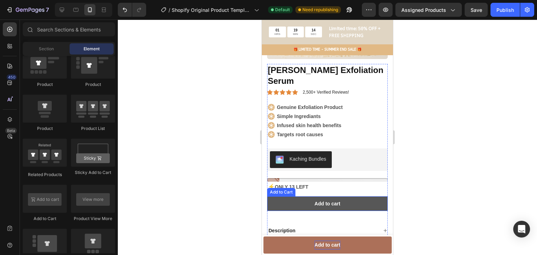
click at [368, 196] on button "Add to cart" at bounding box center [327, 203] width 121 height 15
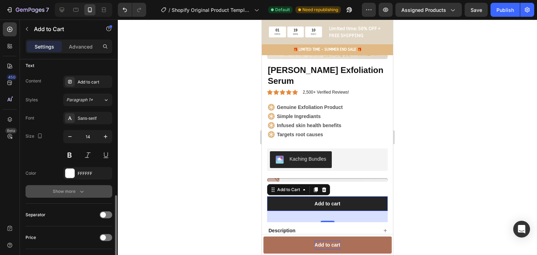
scroll to position [349, 0]
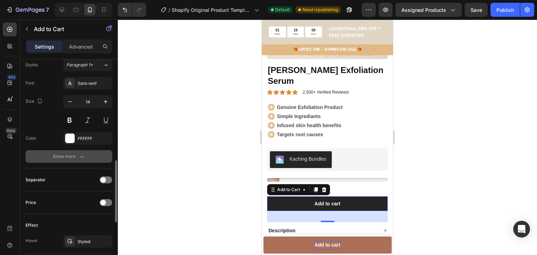
click at [84, 153] on icon "button" at bounding box center [81, 156] width 7 height 7
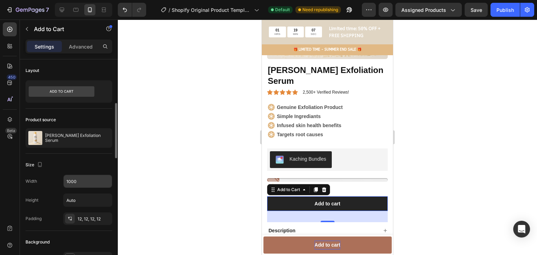
scroll to position [70, 0]
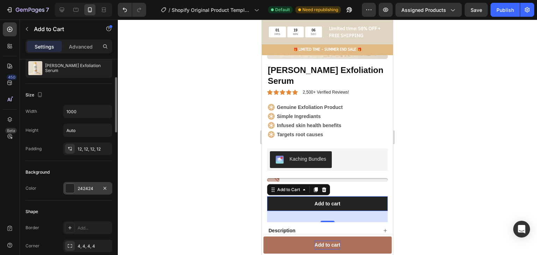
click at [81, 189] on div "242424" at bounding box center [88, 189] width 20 height 6
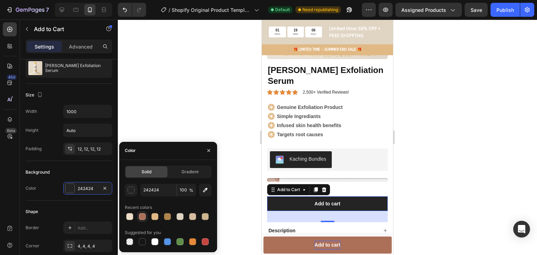
click at [138, 218] on div at bounding box center [142, 216] width 8 height 8
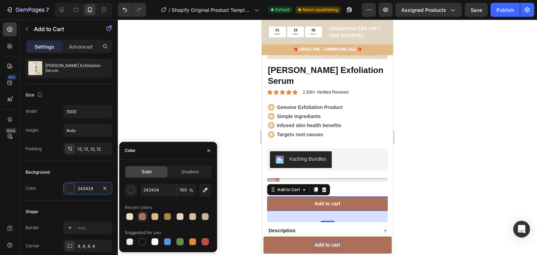
type input "AC7059"
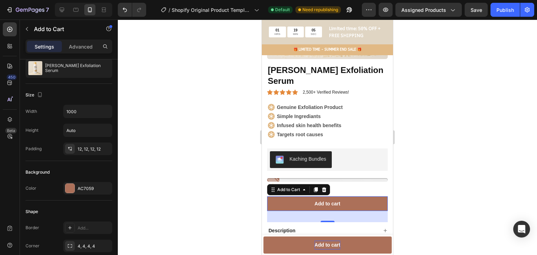
click at [448, 176] on div at bounding box center [327, 137] width 419 height 235
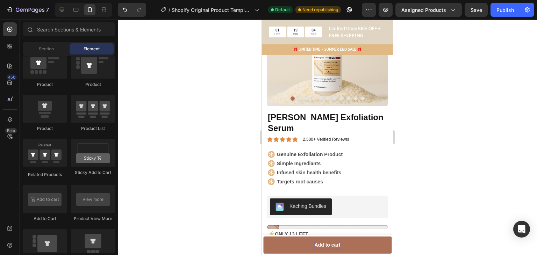
scroll to position [106, 0]
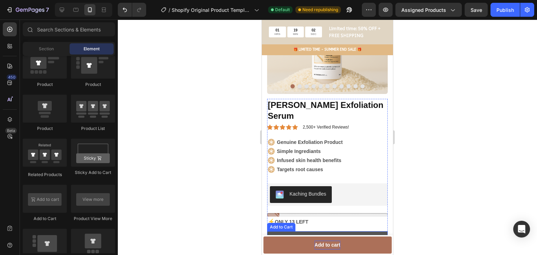
click at [333, 231] on button "Add to cart" at bounding box center [327, 238] width 121 height 15
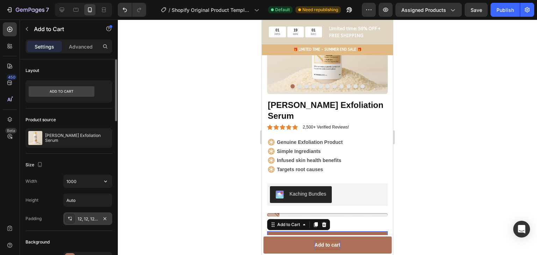
scroll to position [70, 0]
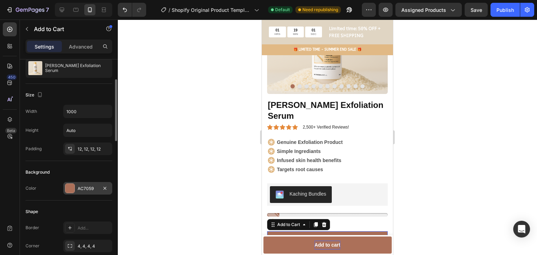
click at [85, 186] on div "AC7059" at bounding box center [88, 189] width 20 height 6
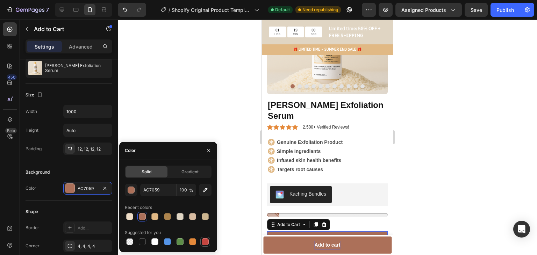
click at [207, 243] on div at bounding box center [205, 241] width 7 height 7
type input "C5453F"
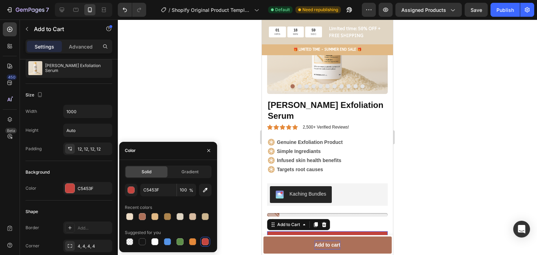
click at [426, 189] on div at bounding box center [327, 137] width 419 height 235
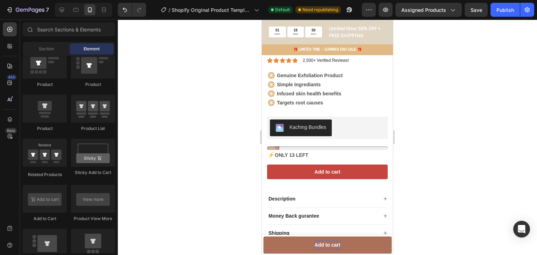
scroll to position [202, 0]
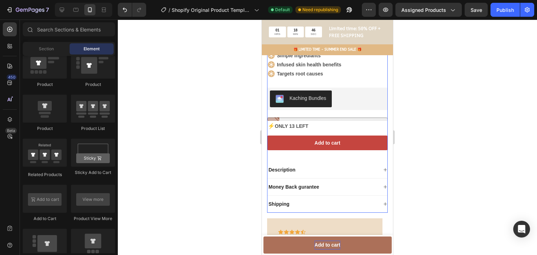
click at [370, 118] on div "[PERSON_NAME] Exfoliation Serum Product Title Icon Icon Icon Icon Icon Icon Lis…" at bounding box center [327, 108] width 121 height 210
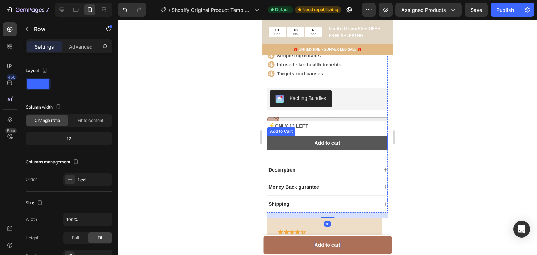
click at [371, 136] on button "Add to cart" at bounding box center [327, 143] width 121 height 15
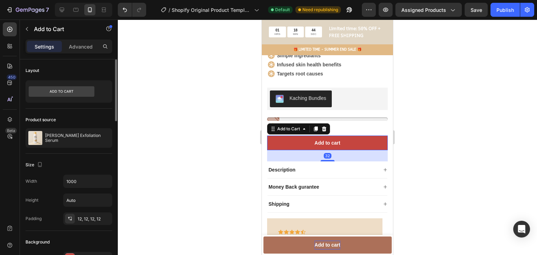
scroll to position [35, 0]
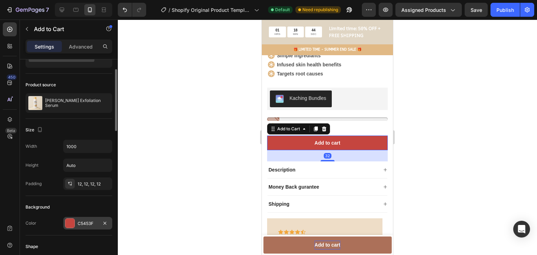
click at [88, 221] on div "C5453F" at bounding box center [88, 223] width 20 height 6
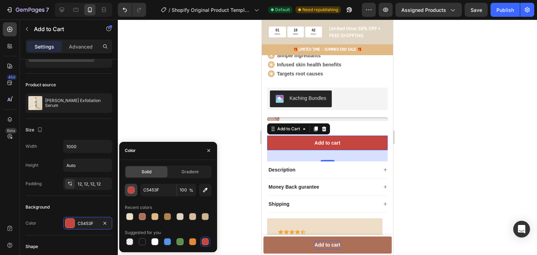
click at [132, 189] on div "button" at bounding box center [131, 190] width 7 height 7
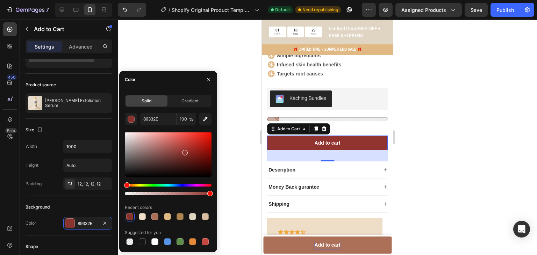
drag, startPoint x: 192, startPoint y: 140, endPoint x: 184, endPoint y: 151, distance: 13.7
click at [184, 151] on div at bounding box center [168, 154] width 87 height 44
type input "91332E"
click at [414, 154] on div at bounding box center [327, 137] width 419 height 235
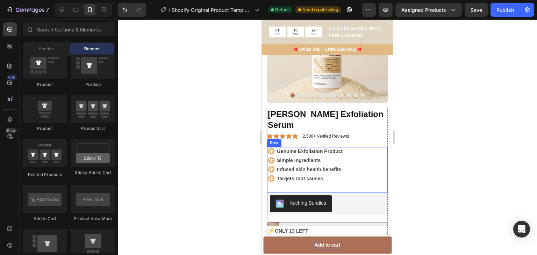
scroll to position [237, 0]
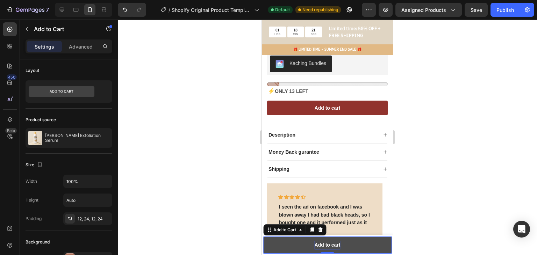
click at [351, 241] on button "Add to cart" at bounding box center [327, 245] width 128 height 17
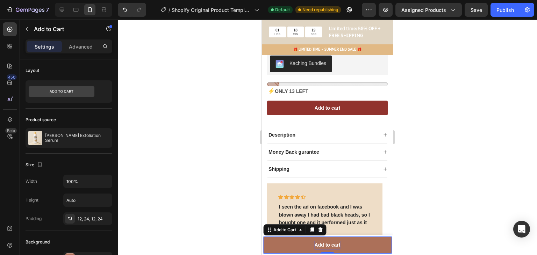
click at [491, 72] on div at bounding box center [327, 137] width 419 height 235
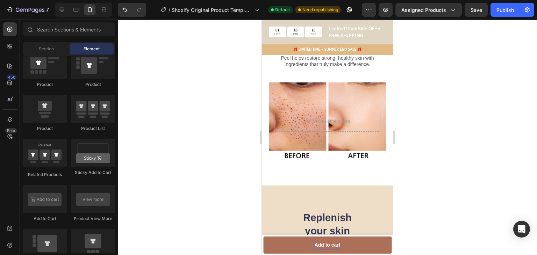
scroll to position [481, 0]
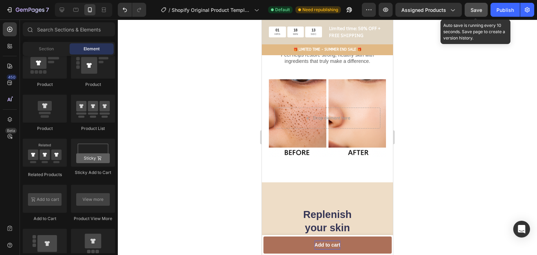
click at [487, 10] on button "Save" at bounding box center [475, 10] width 23 height 14
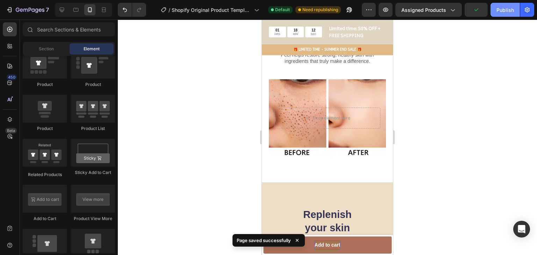
click at [499, 7] on div "Publish" at bounding box center [504, 9] width 17 height 7
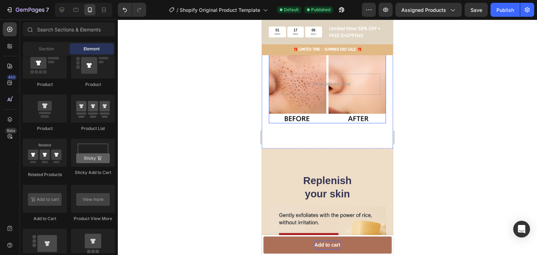
scroll to position [551, 0]
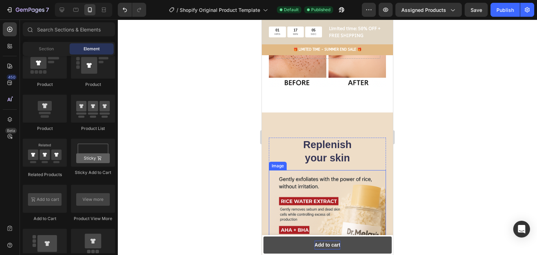
click at [354, 240] on button "Add to cart" at bounding box center [327, 245] width 128 height 17
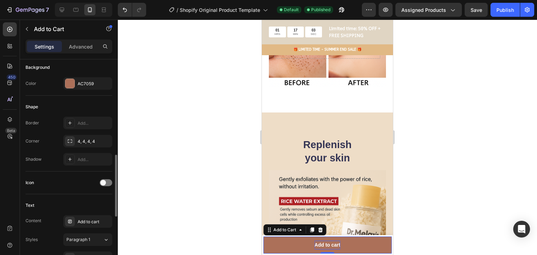
scroll to position [210, 0]
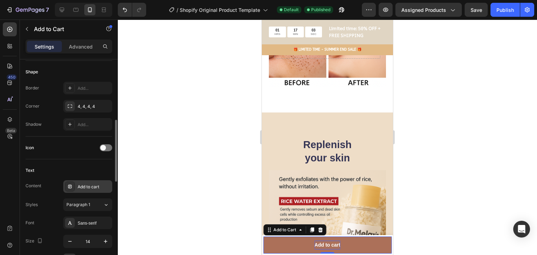
click at [95, 181] on div "Add to cart" at bounding box center [87, 186] width 49 height 13
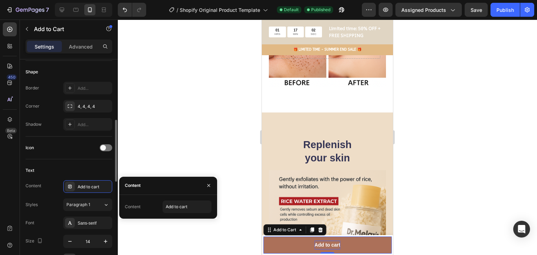
click at [94, 167] on div "Text" at bounding box center [69, 170] width 87 height 11
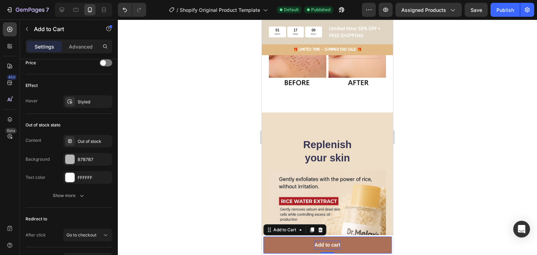
scroll to position [532, 0]
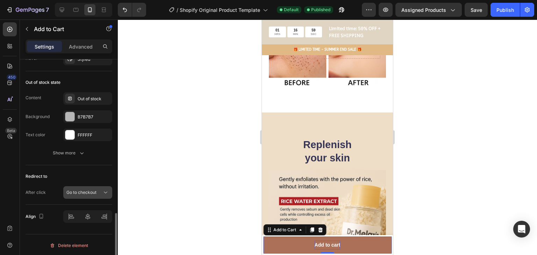
click at [75, 190] on span "Go to checkout" at bounding box center [81, 192] width 30 height 5
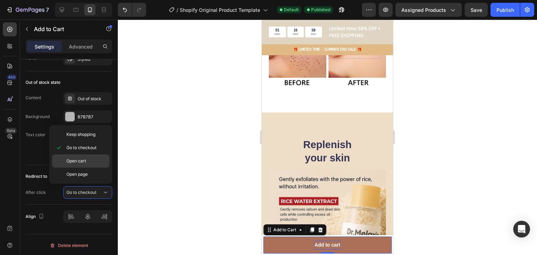
click at [100, 168] on div "Open cart" at bounding box center [80, 174] width 57 height 13
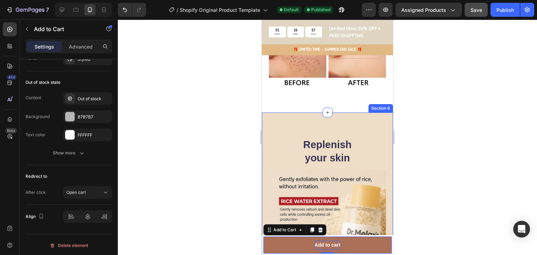
click at [477, 16] on button "Save" at bounding box center [475, 10] width 23 height 14
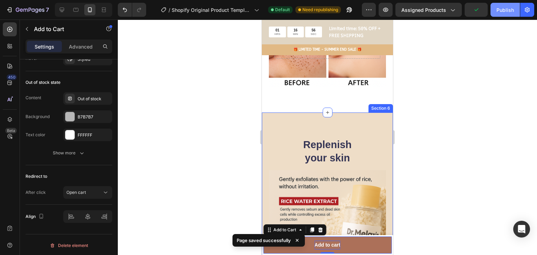
click at [514, 7] on button "Publish" at bounding box center [504, 10] width 29 height 14
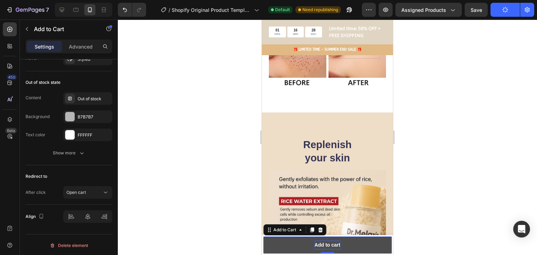
click at [383, 247] on button "Add to cart" at bounding box center [327, 245] width 128 height 17
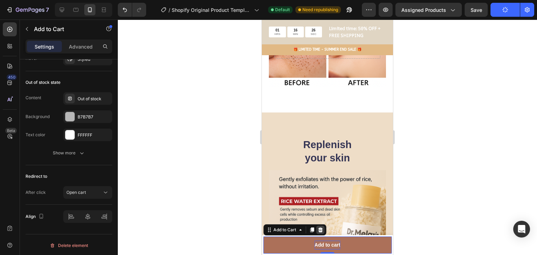
click at [320, 226] on div at bounding box center [320, 230] width 8 height 8
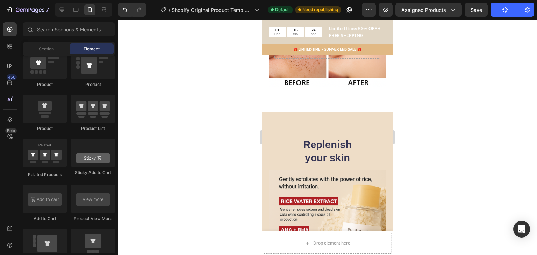
scroll to position [757, 0]
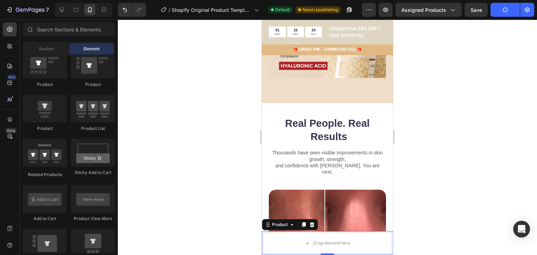
click at [386, 238] on div "Product Images [PERSON_NAME] Exfoliation Serum Product Title $39.87 Product Pri…" at bounding box center [327, 243] width 131 height 24
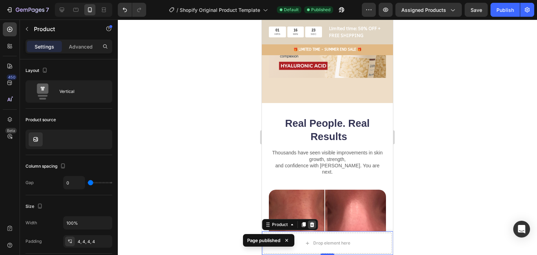
click at [309, 223] on icon at bounding box center [312, 225] width 6 height 6
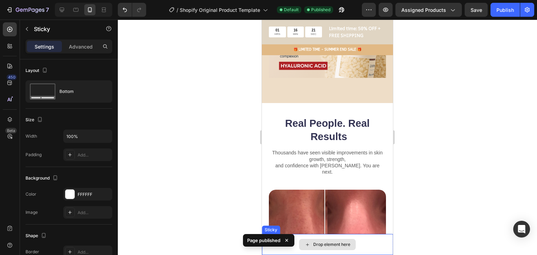
click at [377, 242] on div "Drop element here" at bounding box center [327, 244] width 131 height 21
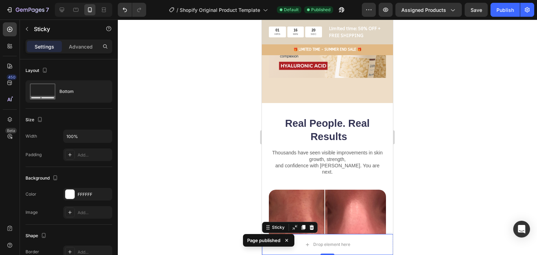
click at [315, 228] on div "Sticky" at bounding box center [290, 227] width 56 height 11
click at [312, 227] on icon at bounding box center [311, 227] width 5 height 5
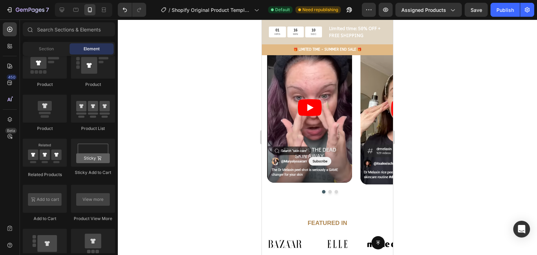
scroll to position [1237, 0]
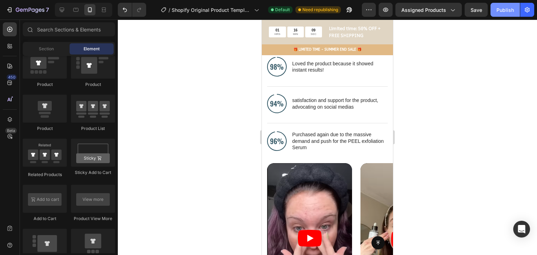
click at [497, 12] on div "Publish" at bounding box center [504, 9] width 17 height 7
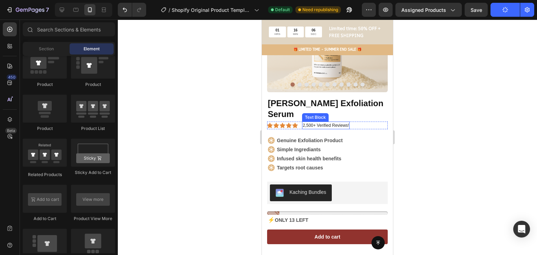
scroll to position [120, 0]
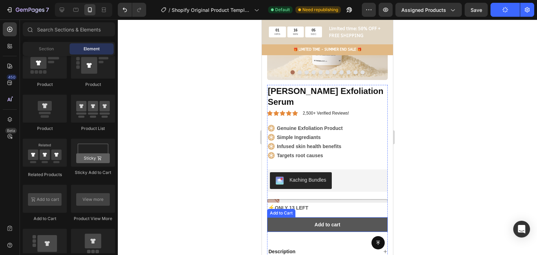
click at [376, 217] on button "Add to cart" at bounding box center [327, 224] width 121 height 15
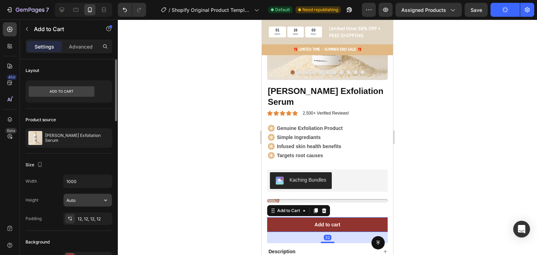
scroll to position [35, 0]
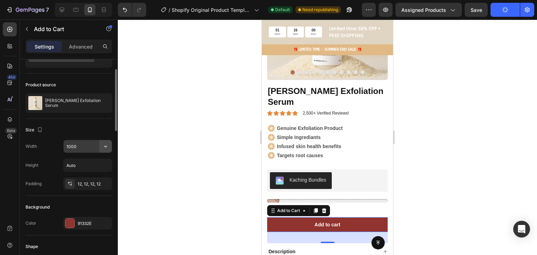
click at [103, 144] on icon "button" at bounding box center [105, 146] width 7 height 7
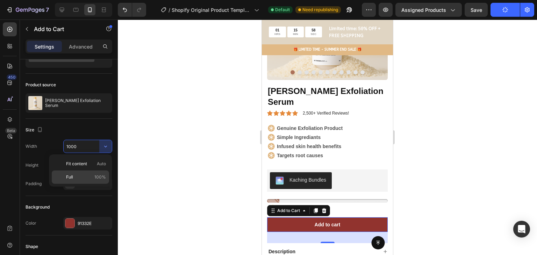
click at [97, 173] on div "Full 100%" at bounding box center [80, 176] width 57 height 13
type input "100%"
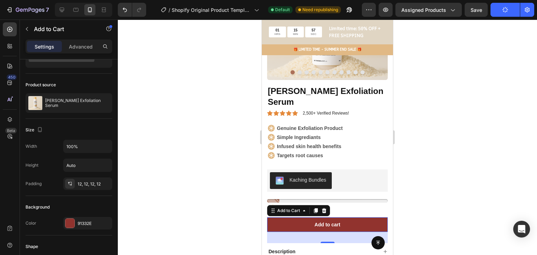
click at [225, 143] on div at bounding box center [327, 137] width 419 height 235
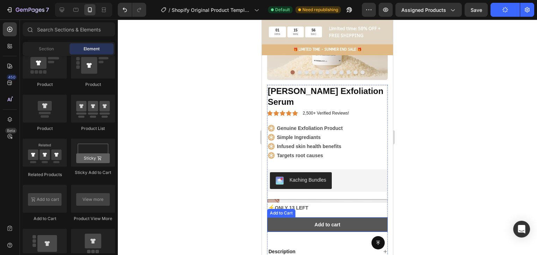
click at [362, 217] on button "Add to cart" at bounding box center [327, 224] width 121 height 15
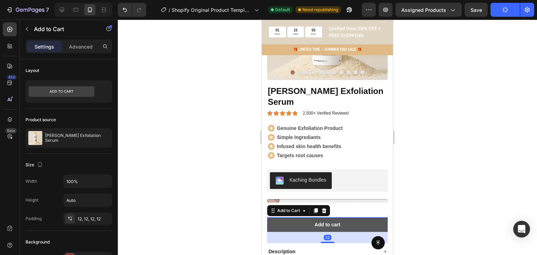
click at [364, 217] on button "Add to cart" at bounding box center [327, 224] width 121 height 15
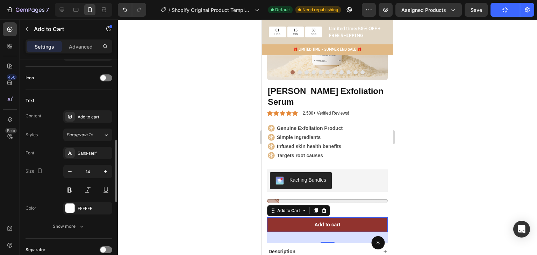
scroll to position [314, 0]
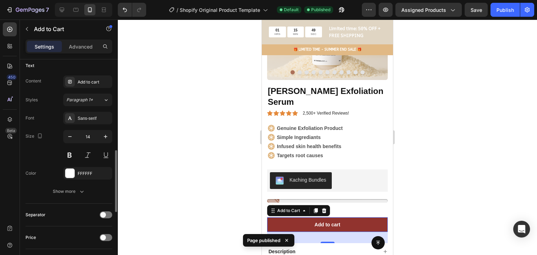
click at [84, 182] on div "Font Sans-serif Size 14 Color FFFFFF Show more" at bounding box center [69, 155] width 87 height 86
click at [82, 186] on button "Show more" at bounding box center [69, 191] width 87 height 13
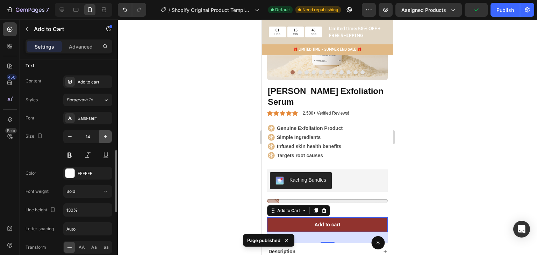
click at [108, 138] on icon "button" at bounding box center [105, 136] width 7 height 7
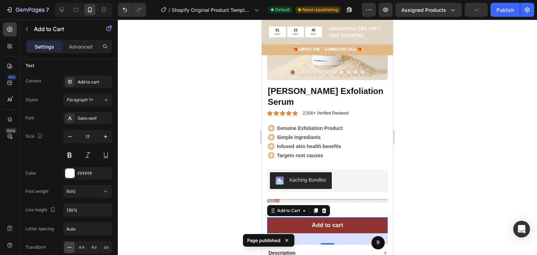
type input "18"
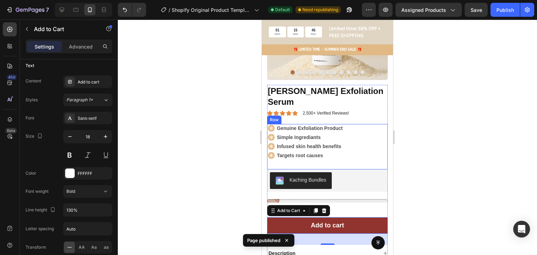
click at [458, 138] on div at bounding box center [327, 137] width 419 height 235
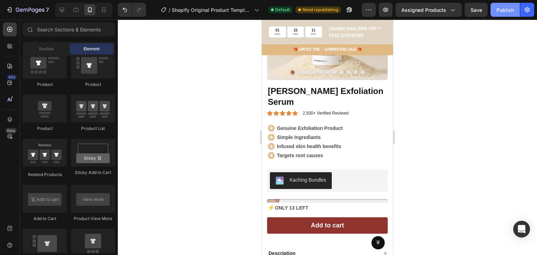
click at [508, 10] on div "Publish" at bounding box center [504, 9] width 17 height 7
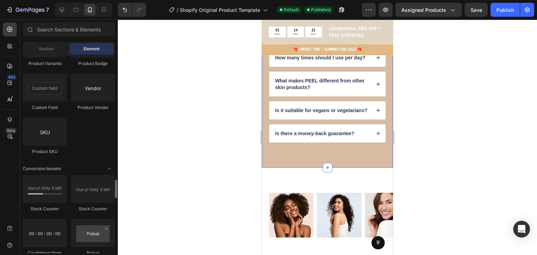
scroll to position [1399, 0]
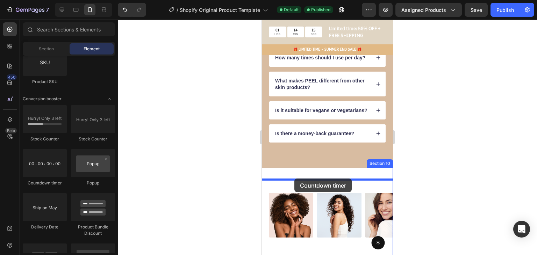
drag, startPoint x: 319, startPoint y: 181, endPoint x: 294, endPoint y: 179, distance: 24.9
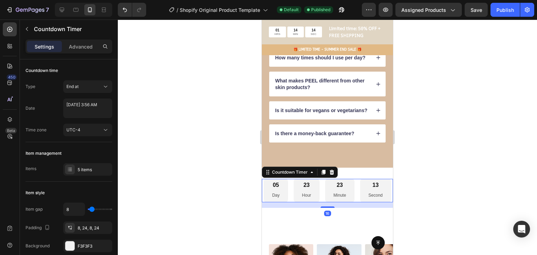
click at [448, 163] on div at bounding box center [327, 137] width 419 height 235
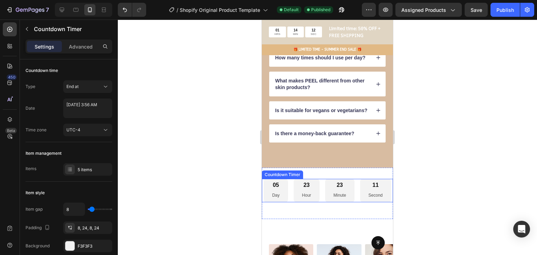
click at [279, 189] on div "05" at bounding box center [275, 185] width 7 height 7
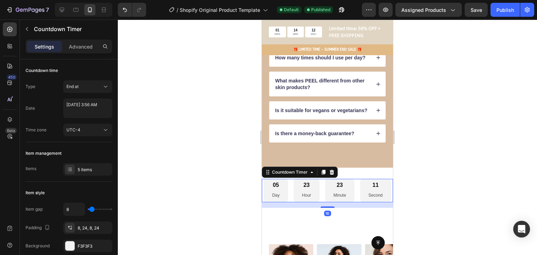
click at [288, 196] on div "05 Day" at bounding box center [275, 190] width 24 height 23
click at [415, 207] on div at bounding box center [327, 137] width 419 height 235
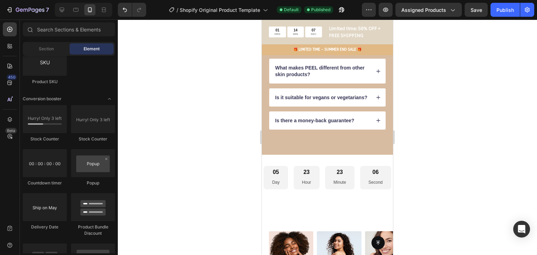
scroll to position [1738, 0]
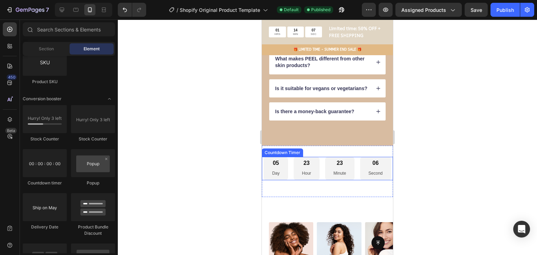
click at [347, 180] on div "05 Day 23 Hour 23 Minute 06 Second" at bounding box center [326, 168] width 127 height 23
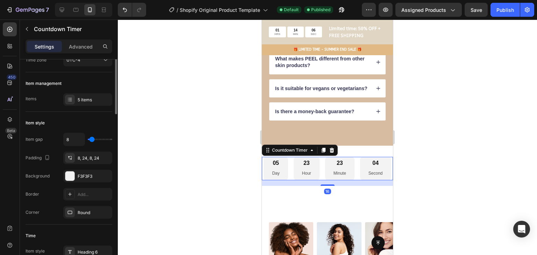
scroll to position [105, 0]
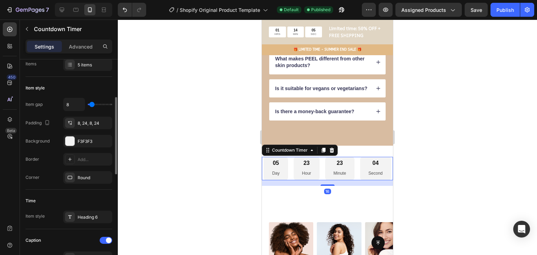
click at [279, 167] on div "05" at bounding box center [275, 163] width 7 height 7
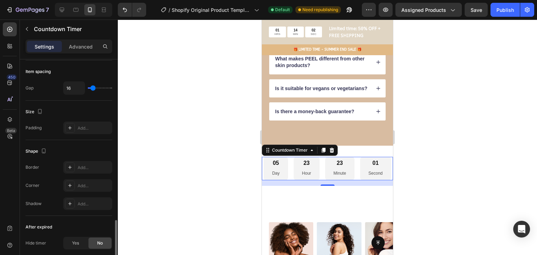
scroll to position [384, 0]
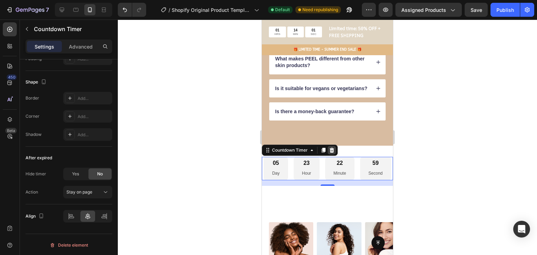
click at [330, 153] on icon at bounding box center [331, 150] width 5 height 5
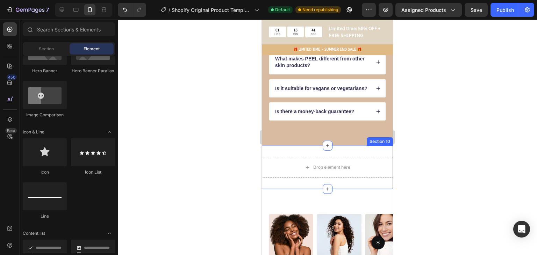
scroll to position [103, 0]
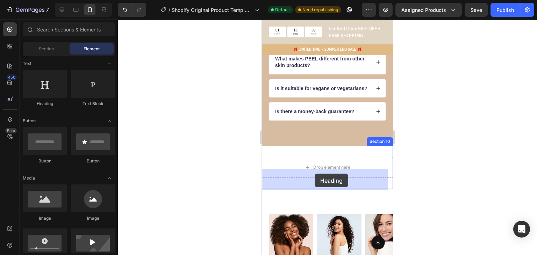
drag, startPoint x: 317, startPoint y: 114, endPoint x: 317, endPoint y: 167, distance: 53.8
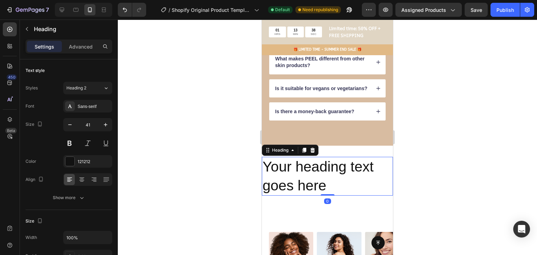
click at [330, 191] on h2 "Your heading text goes here" at bounding box center [327, 176] width 131 height 39
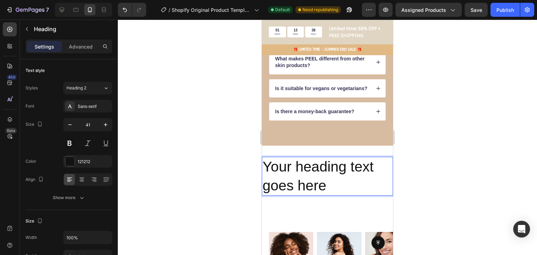
click at [330, 191] on p "Your heading text goes here" at bounding box center [327, 176] width 130 height 37
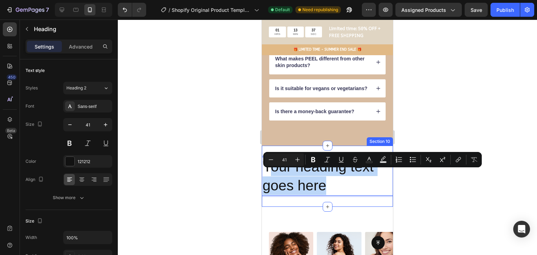
drag, startPoint x: 329, startPoint y: 193, endPoint x: 270, endPoint y: 166, distance: 64.7
click at [270, 166] on div "Your heading text goes here Heading 0 Section 10" at bounding box center [327, 176] width 131 height 61
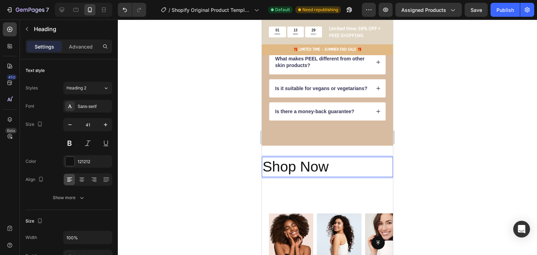
click at [516, 195] on div at bounding box center [327, 137] width 419 height 235
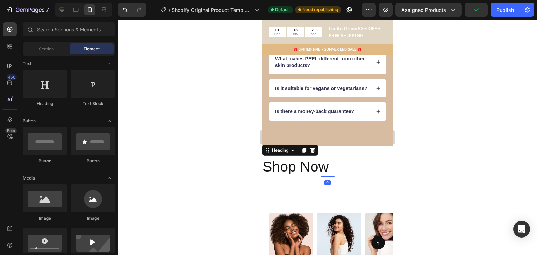
click at [318, 173] on p "Shop Now" at bounding box center [327, 167] width 130 height 19
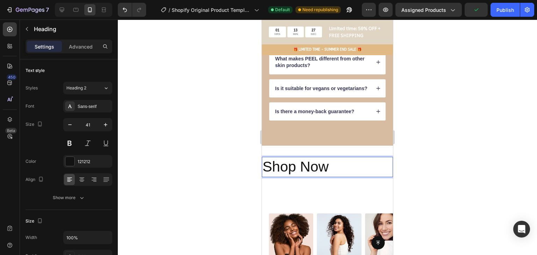
click at [264, 176] on p "Shop Now" at bounding box center [327, 167] width 130 height 19
click at [85, 177] on div at bounding box center [81, 179] width 11 height 11
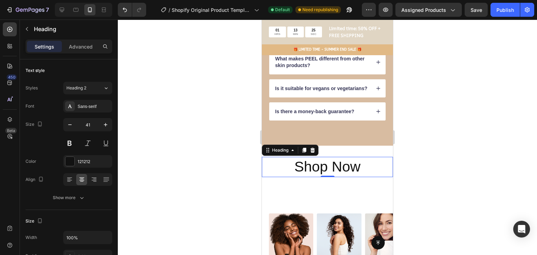
click at [408, 168] on div at bounding box center [327, 137] width 419 height 235
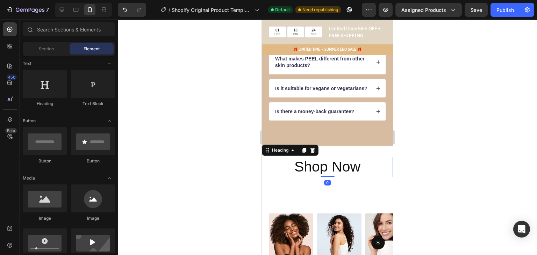
click at [357, 176] on p "Shop Now" at bounding box center [327, 167] width 130 height 19
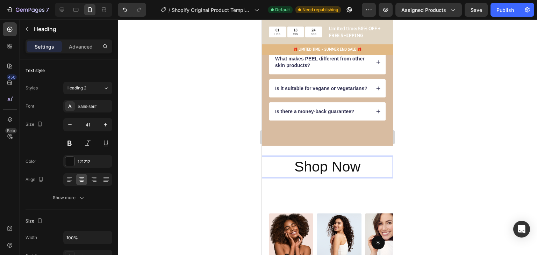
click at [360, 176] on p "Shop Now" at bounding box center [327, 167] width 130 height 19
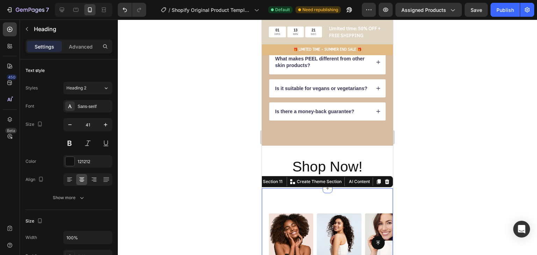
click at [359, 201] on div "Image Image Image Image Image Image Image Image Image Image Carousel Section 11…" at bounding box center [327, 235] width 131 height 95
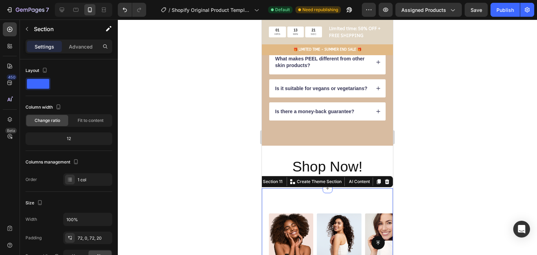
click at [351, 216] on div "Image Image Image Image Image Image Image Image Image Image Carousel Section 11…" at bounding box center [327, 235] width 131 height 95
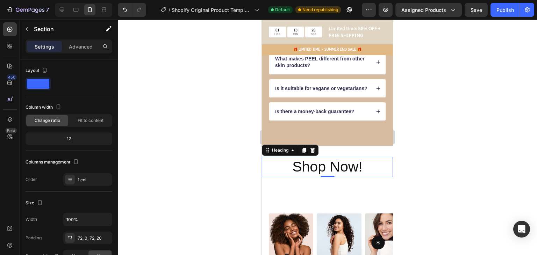
click at [360, 176] on p "Shop Now!" at bounding box center [327, 167] width 130 height 19
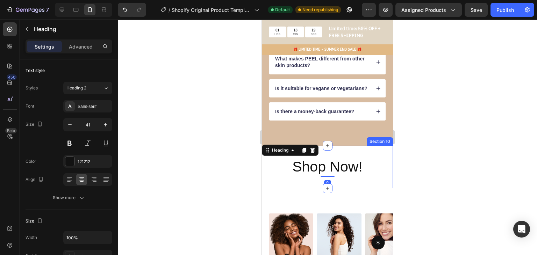
drag, startPoint x: 435, startPoint y: 193, endPoint x: 408, endPoint y: 202, distance: 27.6
click at [432, 194] on div at bounding box center [327, 137] width 419 height 235
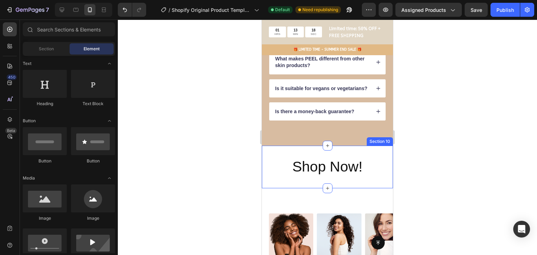
click at [375, 205] on div "Image Image Image Image Image Image Image Image Image Image Carousel Section 11" at bounding box center [327, 235] width 131 height 95
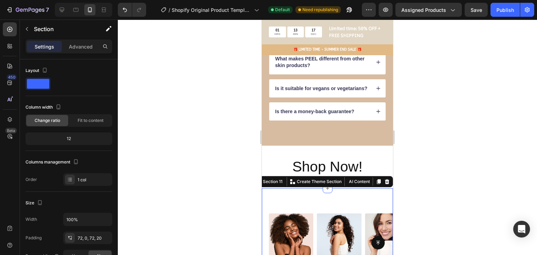
click at [435, 188] on div at bounding box center [327, 137] width 419 height 235
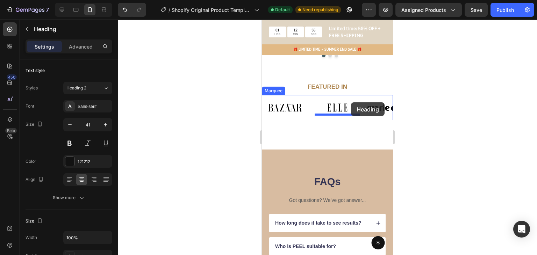
scroll to position [1492, 0]
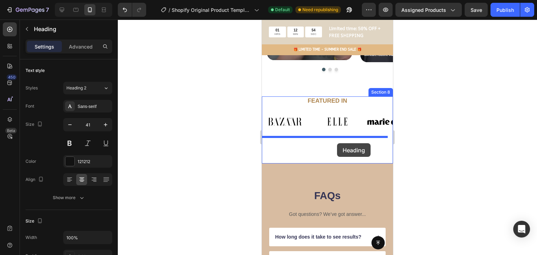
drag, startPoint x: 374, startPoint y: 145, endPoint x: 700, endPoint y: 162, distance: 326.7
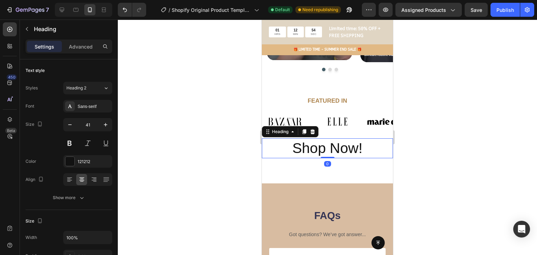
click at [456, 141] on div at bounding box center [327, 137] width 419 height 235
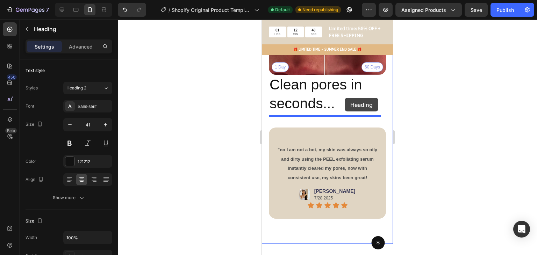
scroll to position [1003, 0]
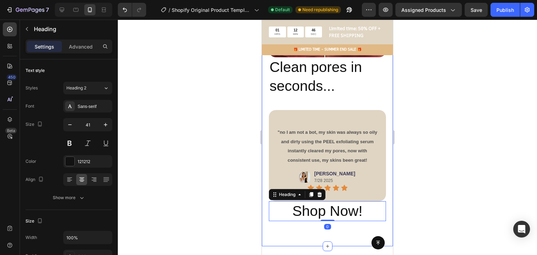
click at [437, 167] on div at bounding box center [327, 137] width 419 height 235
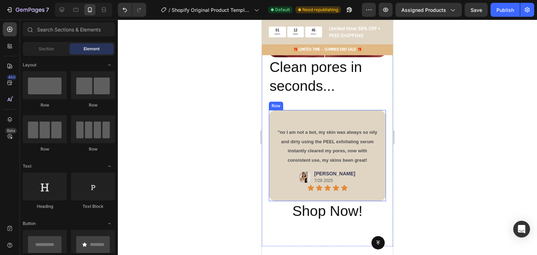
click at [416, 148] on div at bounding box center [327, 137] width 419 height 235
click at [380, 154] on div "Real People. Real Results Heading Thousands have seen visible improvements in s…" at bounding box center [327, 50] width 131 height 392
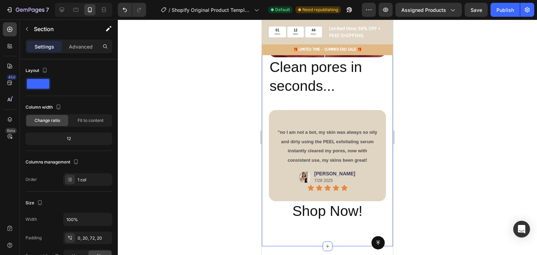
click at [181, 115] on div at bounding box center [327, 137] width 419 height 235
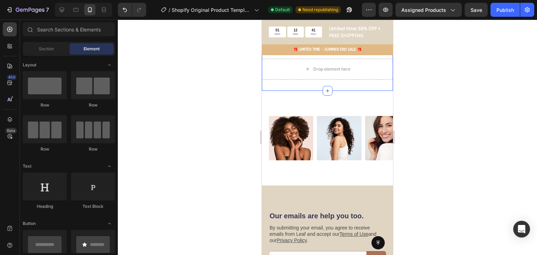
scroll to position [1841, 0]
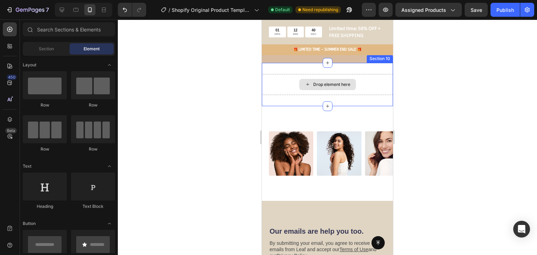
click at [368, 95] on div "Drop element here" at bounding box center [327, 84] width 131 height 21
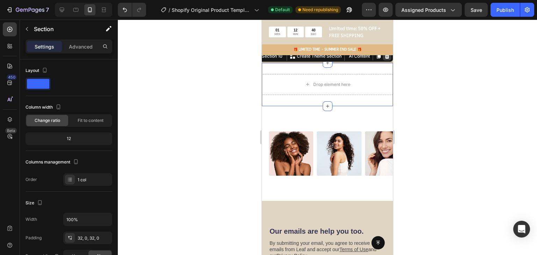
click at [383, 60] on div at bounding box center [387, 56] width 8 height 8
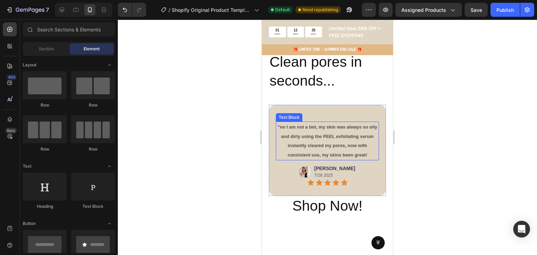
scroll to position [1038, 0]
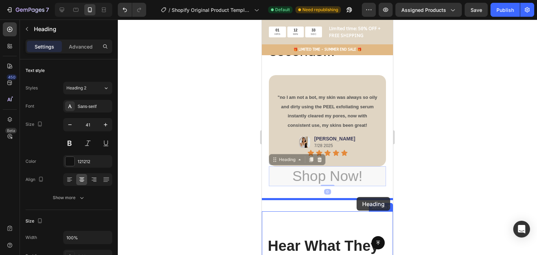
drag, startPoint x: 366, startPoint y: 162, endPoint x: 657, endPoint y: 202, distance: 293.6
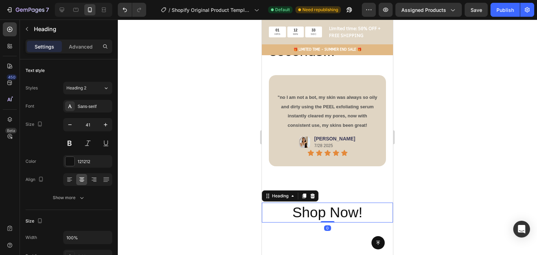
click at [418, 171] on div at bounding box center [327, 137] width 419 height 235
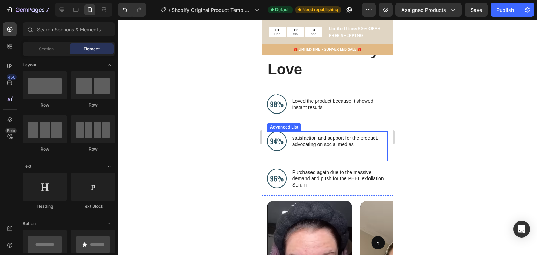
scroll to position [1104, 0]
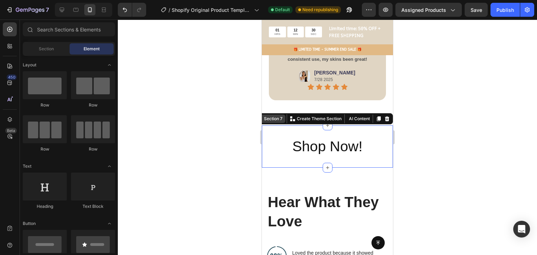
click at [365, 113] on div "Section 7 You can create reusable sections Create Theme Section AI Content Writ…" at bounding box center [323, 118] width 139 height 11
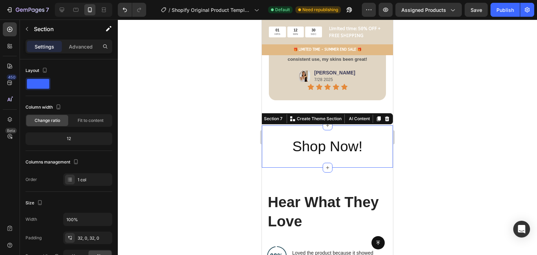
click at [443, 119] on div at bounding box center [327, 137] width 419 height 235
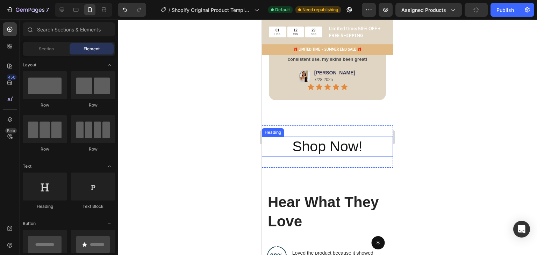
click at [362, 138] on h2 "Shop Now!" at bounding box center [327, 147] width 131 height 20
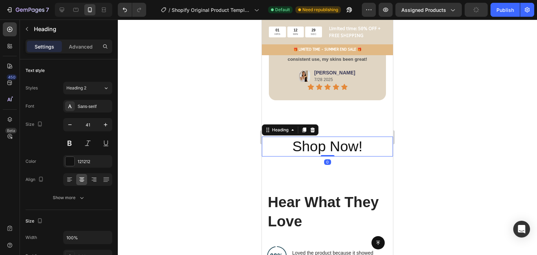
click at [362, 138] on h2 "Shop Now!" at bounding box center [327, 147] width 131 height 20
click at [526, 103] on div at bounding box center [327, 137] width 419 height 235
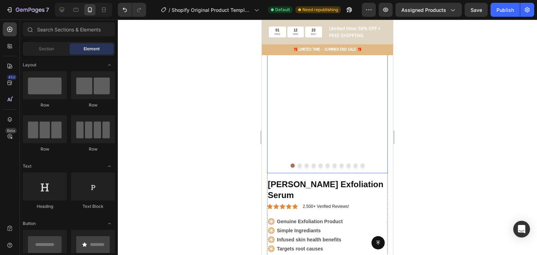
scroll to position [175, 0]
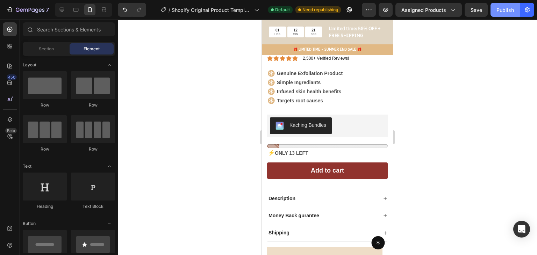
click at [506, 7] on div "Publish" at bounding box center [504, 9] width 17 height 7
